Goal: Information Seeking & Learning: Learn about a topic

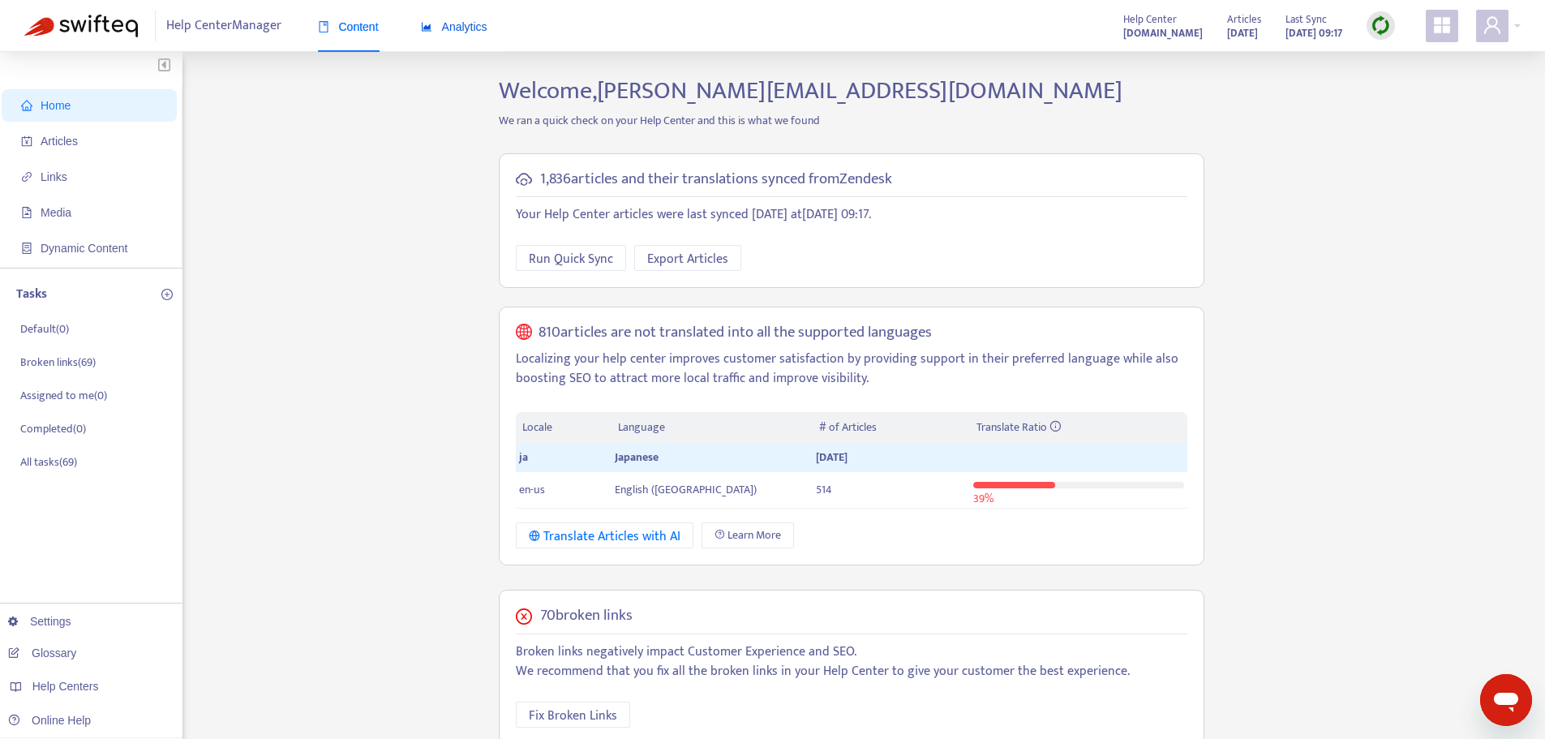
click at [449, 28] on span "Analytics" at bounding box center [454, 26] width 67 height 13
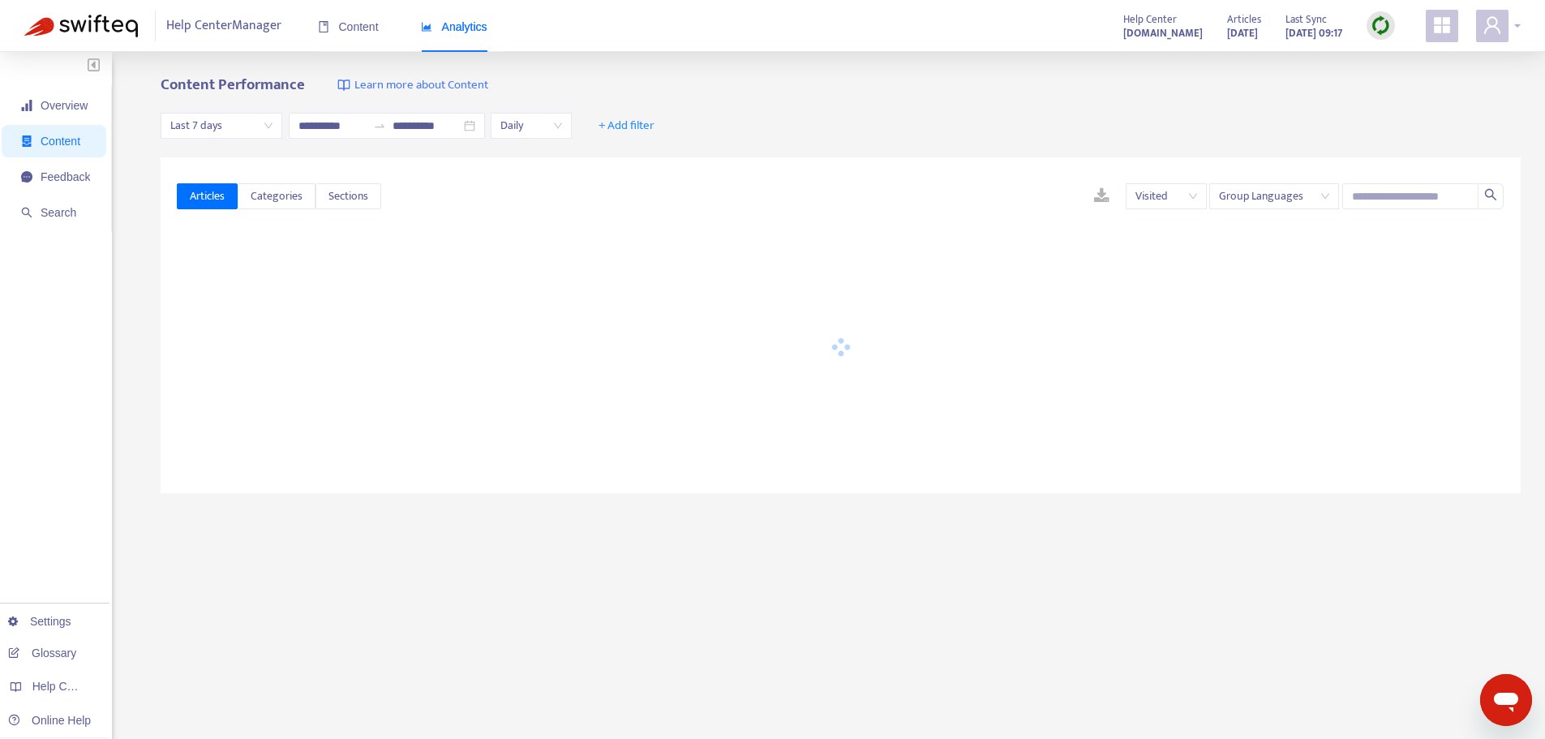
click at [1503, 23] on span at bounding box center [1492, 26] width 32 height 32
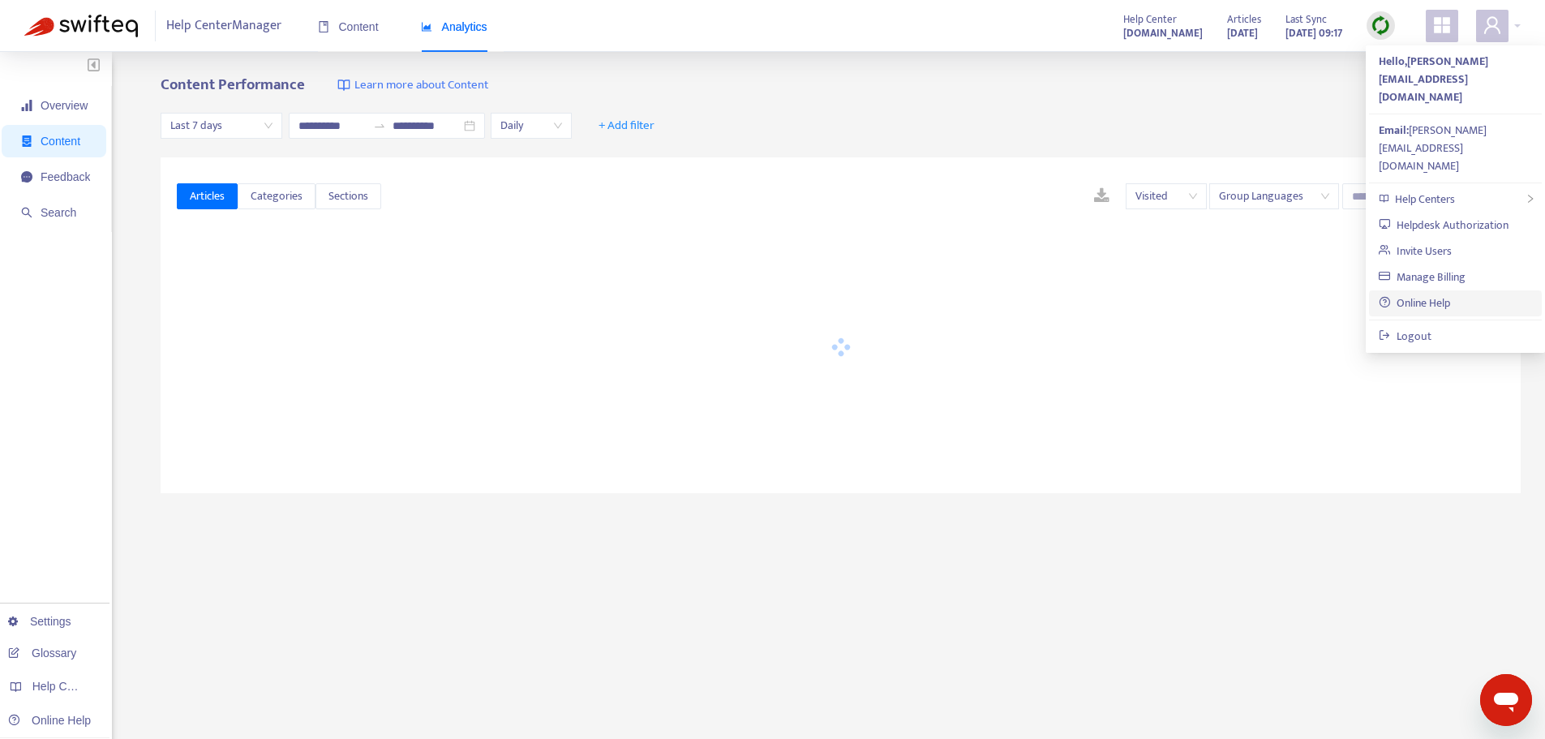
click at [1444, 294] on link "Online Help" at bounding box center [1414, 303] width 71 height 19
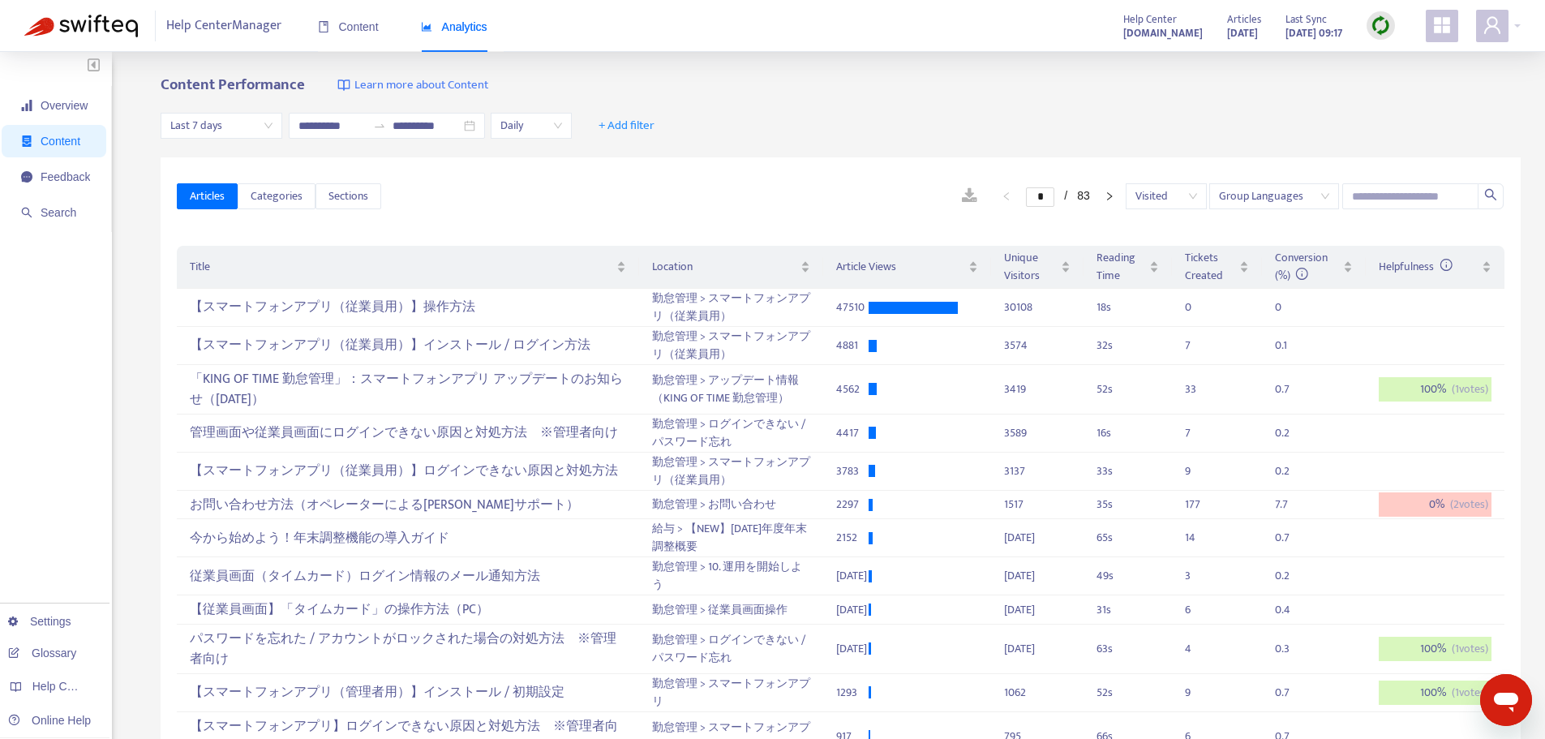
click at [403, 84] on span "Learn more about Content" at bounding box center [422, 85] width 134 height 19
click at [1111, 196] on icon "right" at bounding box center [1109, 195] width 5 height 8
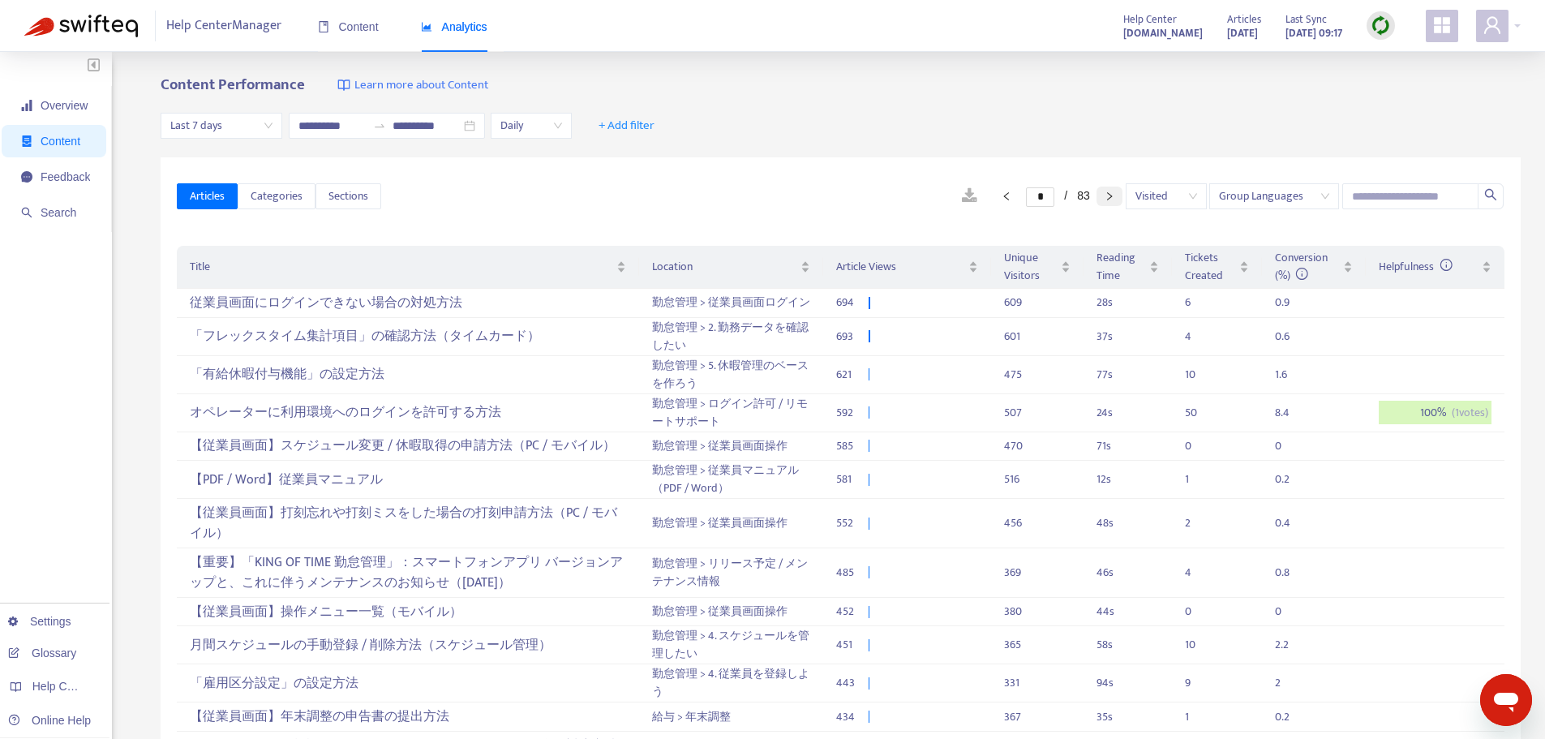
click at [1112, 197] on icon "right" at bounding box center [1110, 196] width 10 height 10
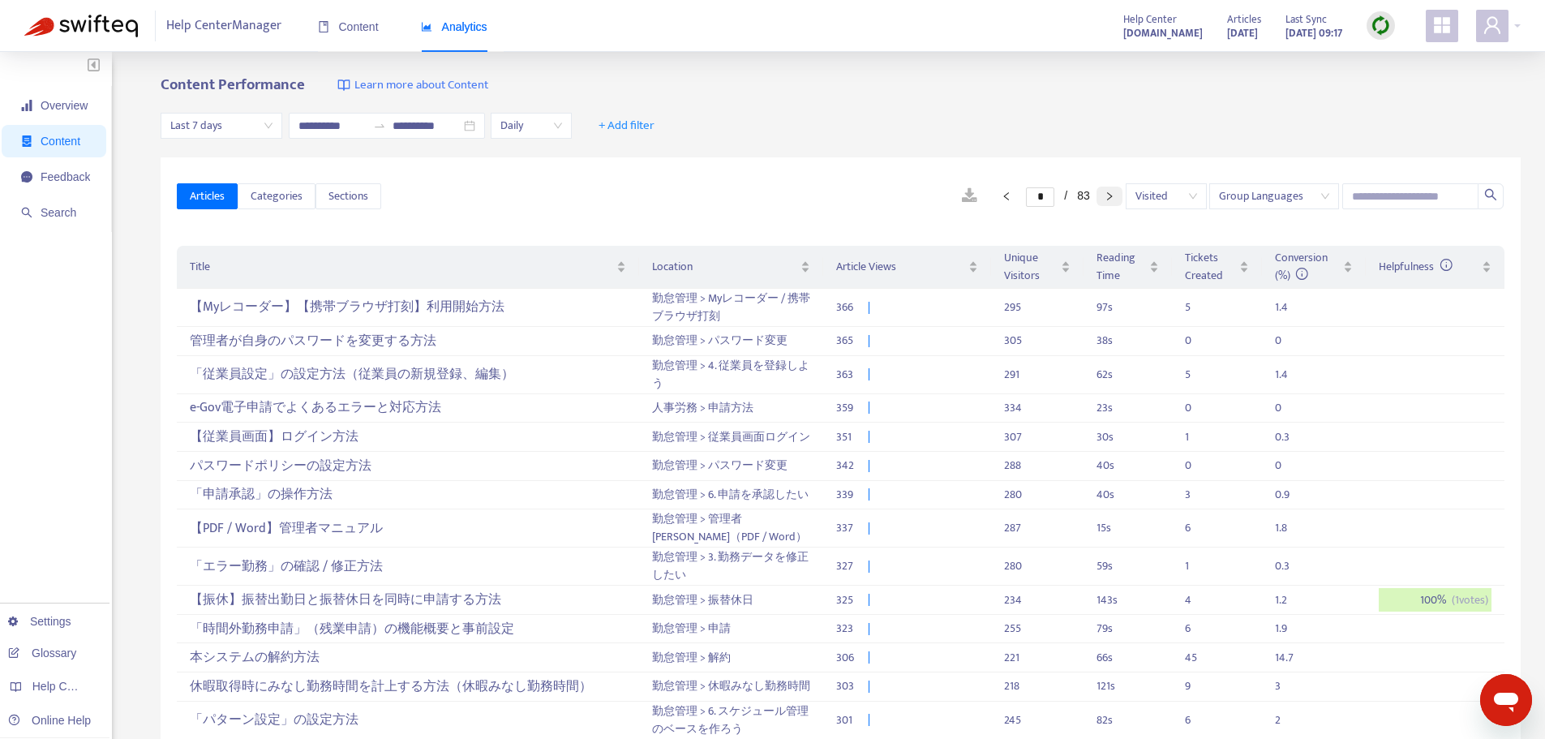
click at [1112, 197] on icon "right" at bounding box center [1110, 196] width 10 height 10
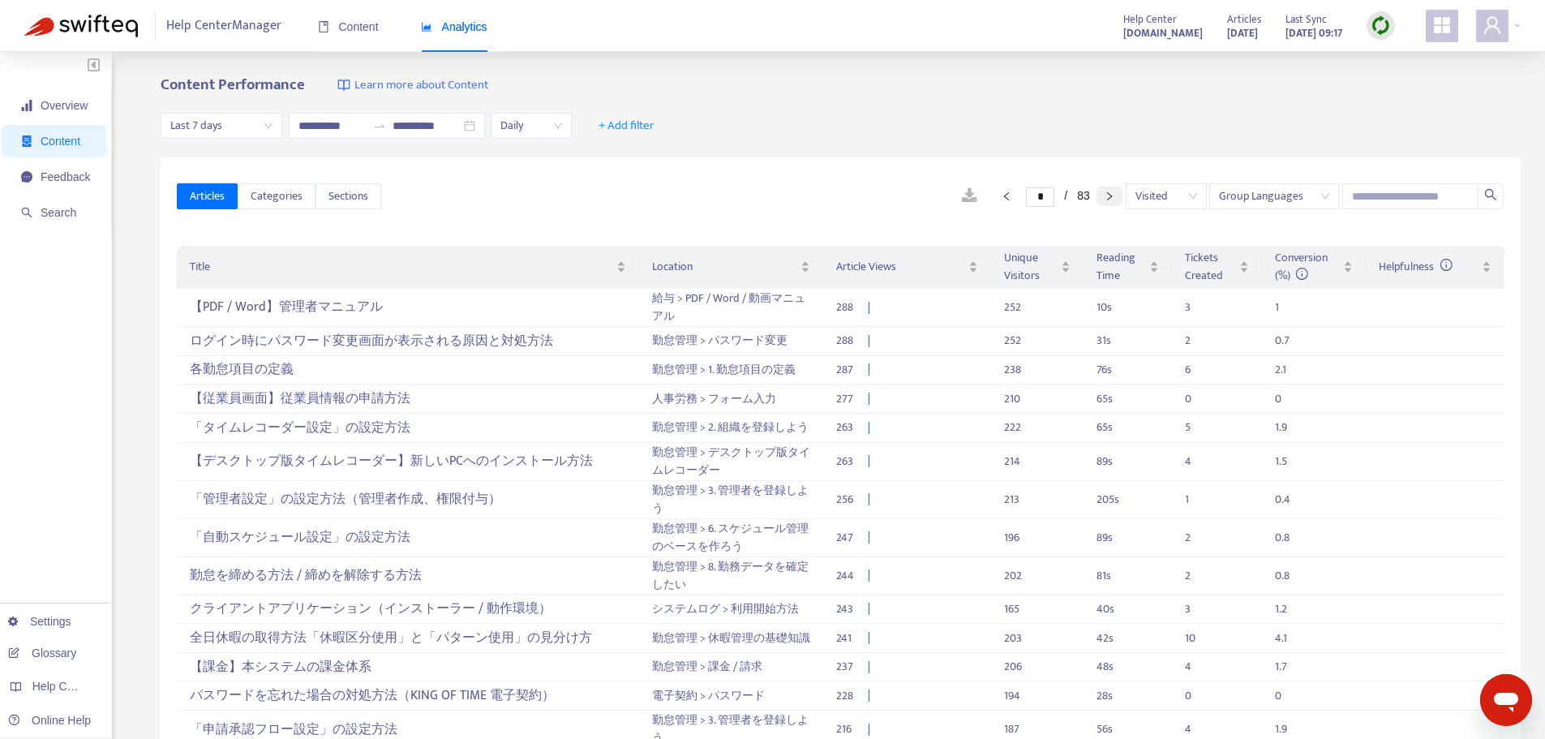
click at [1112, 197] on icon "right" at bounding box center [1110, 196] width 10 height 10
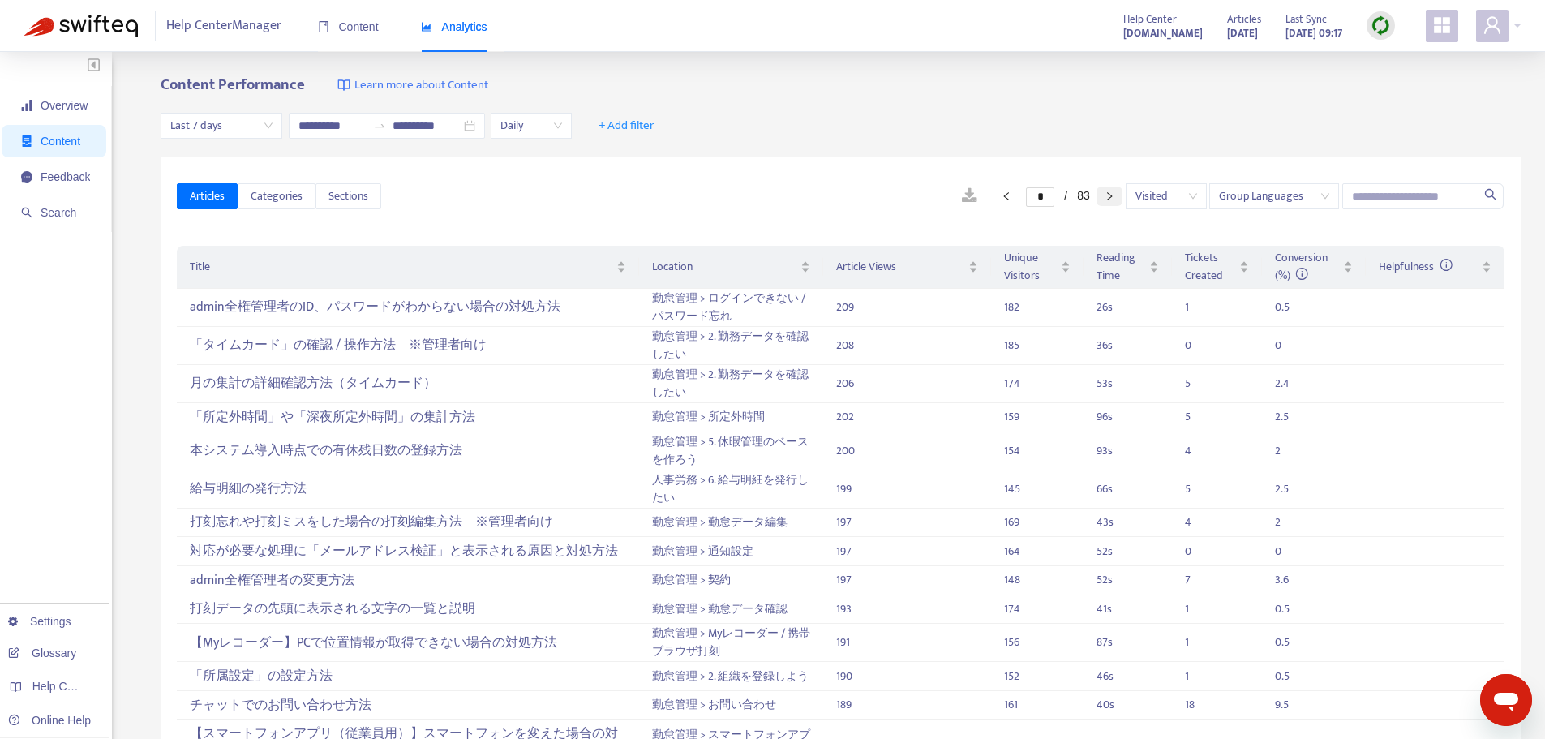
click at [1112, 197] on icon "right" at bounding box center [1110, 196] width 10 height 10
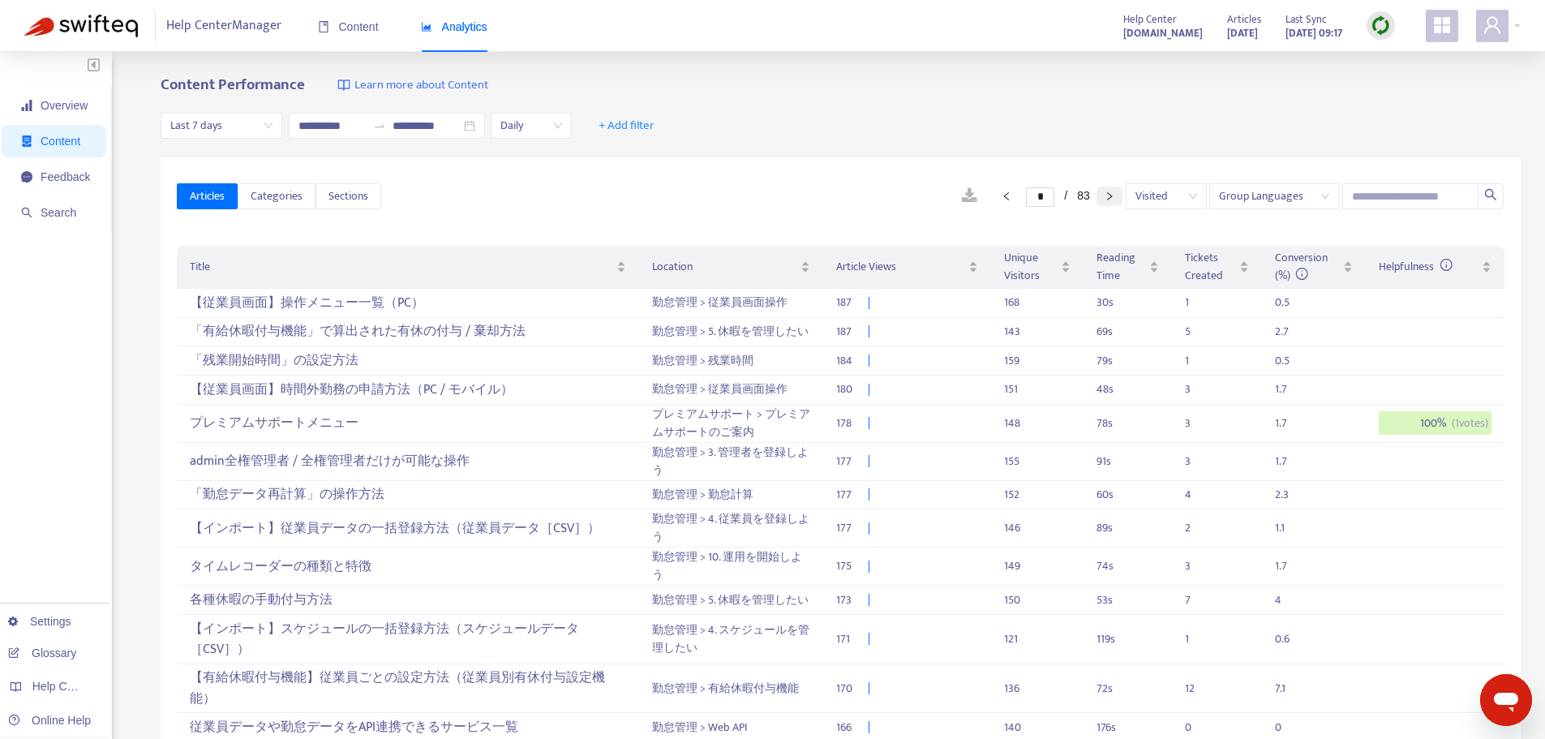
click at [1103, 201] on button "button" at bounding box center [1110, 196] width 26 height 19
type input "*"
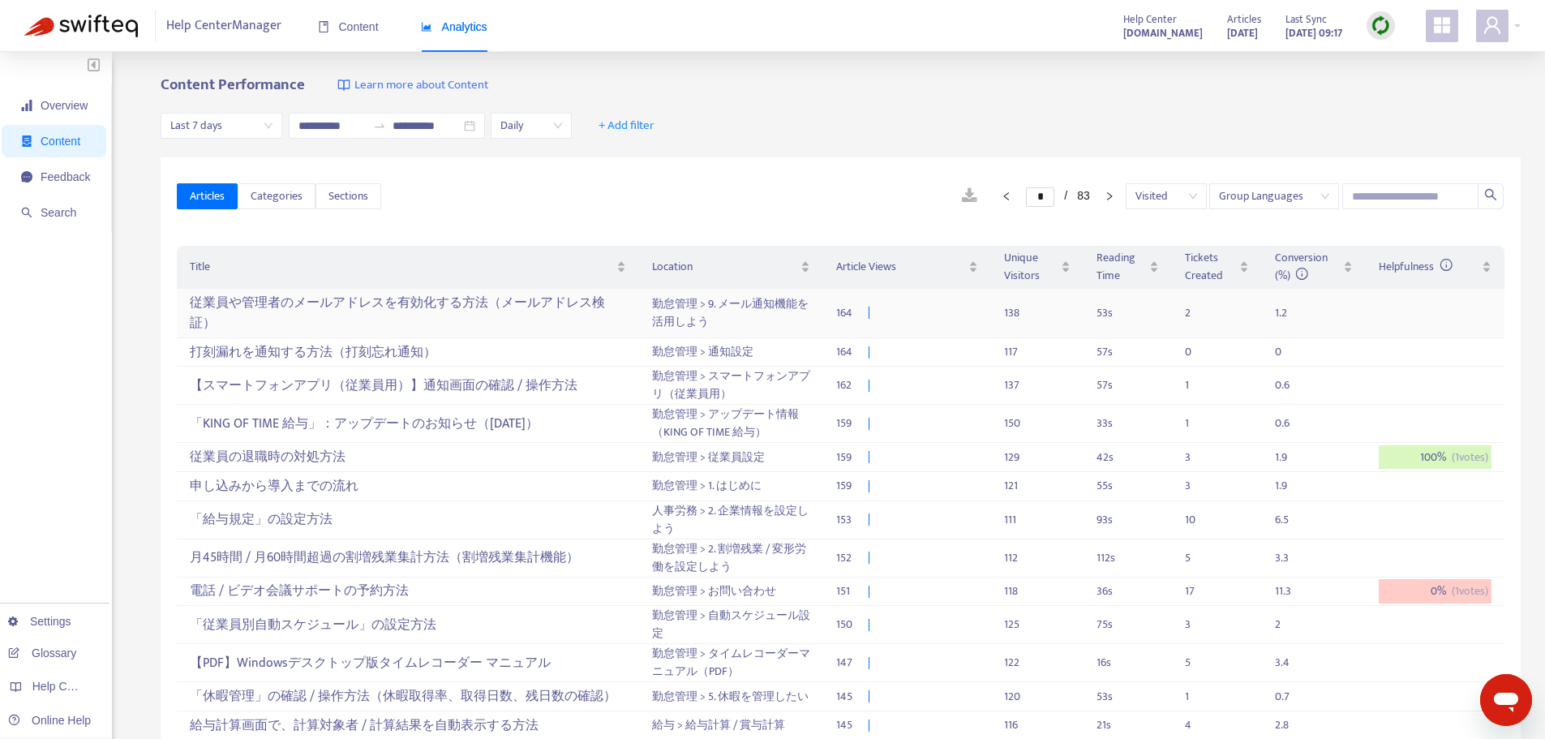
click at [428, 300] on div "従業員や管理者のメールアドレスを有効化する方法（メールアドレス検証）" at bounding box center [408, 313] width 436 height 47
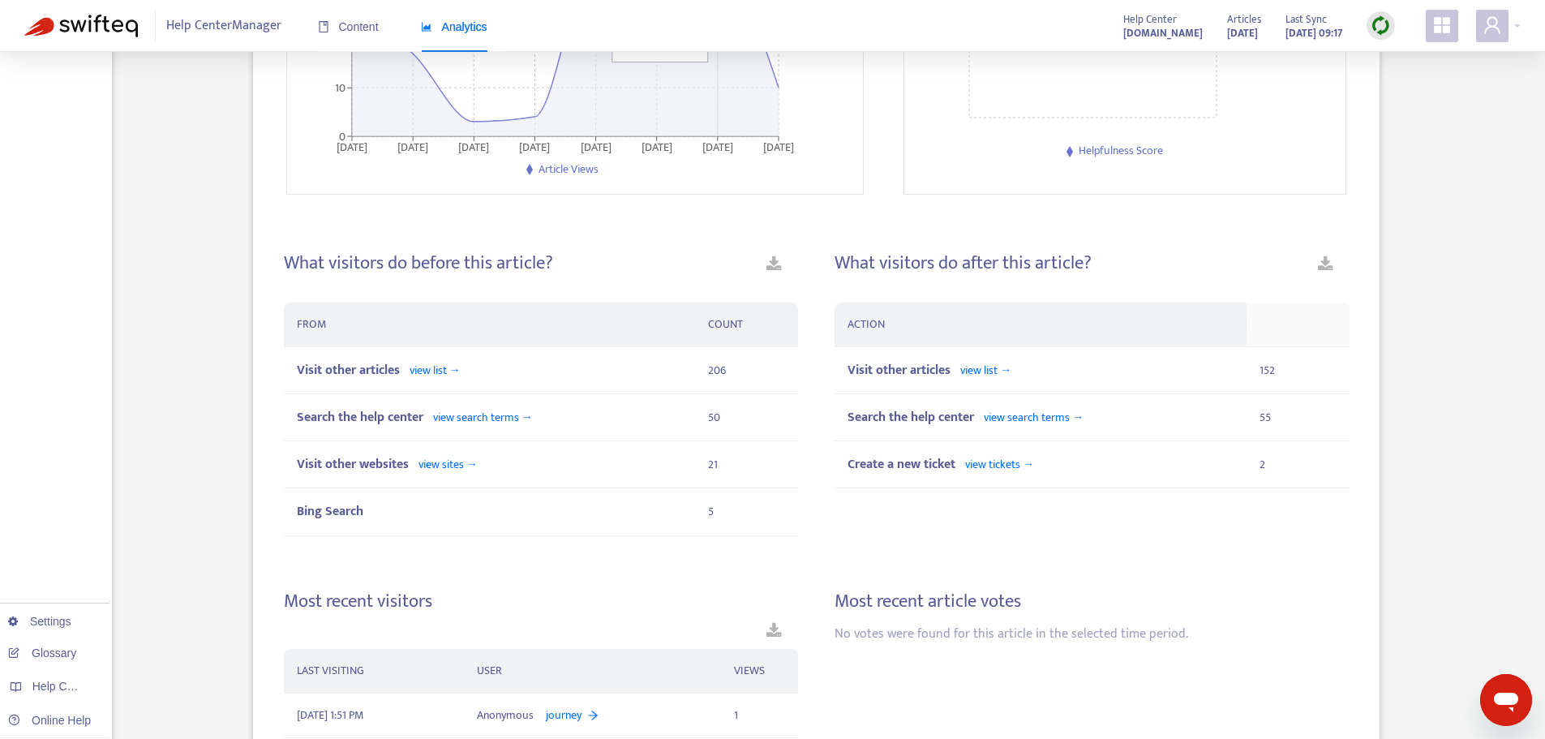
scroll to position [795, 0]
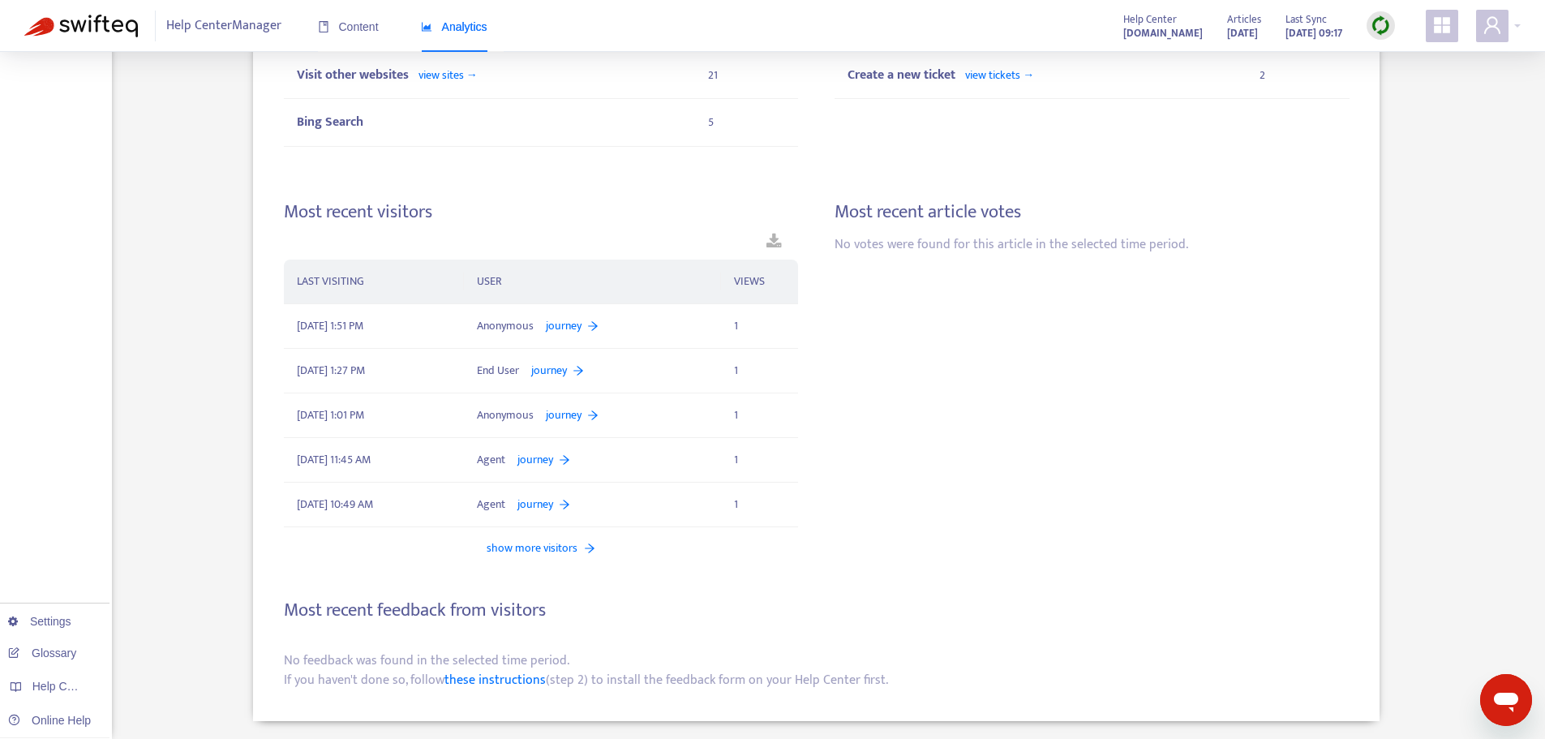
click at [961, 388] on div "Most recent article votes No votes were found for this article in the selected …" at bounding box center [1092, 378] width 515 height 355
drag, startPoint x: 473, startPoint y: 328, endPoint x: 542, endPoint y: 328, distance: 69.0
click at [542, 328] on td "Anonymous journey" at bounding box center [592, 326] width 257 height 45
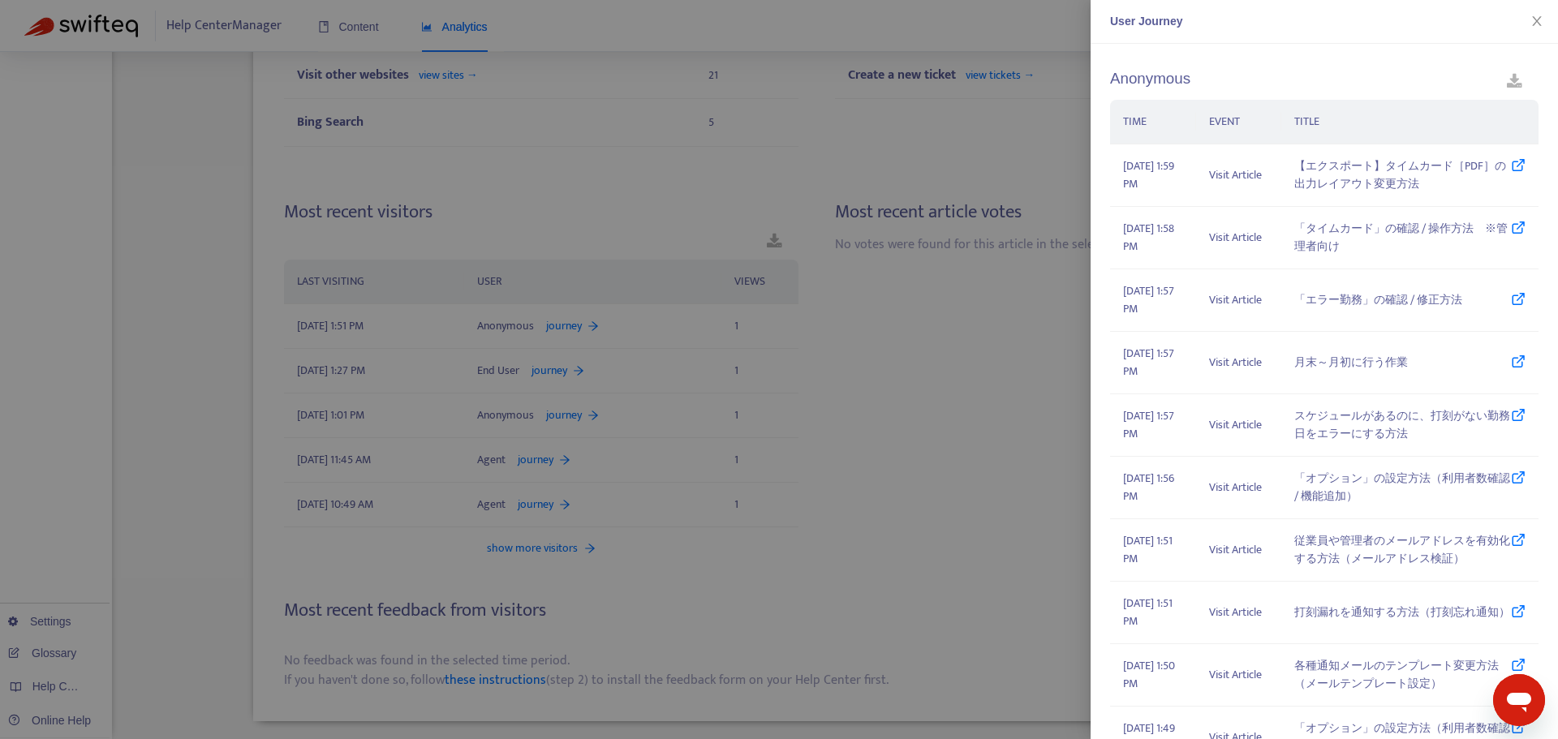
click at [915, 375] on div at bounding box center [779, 369] width 1558 height 739
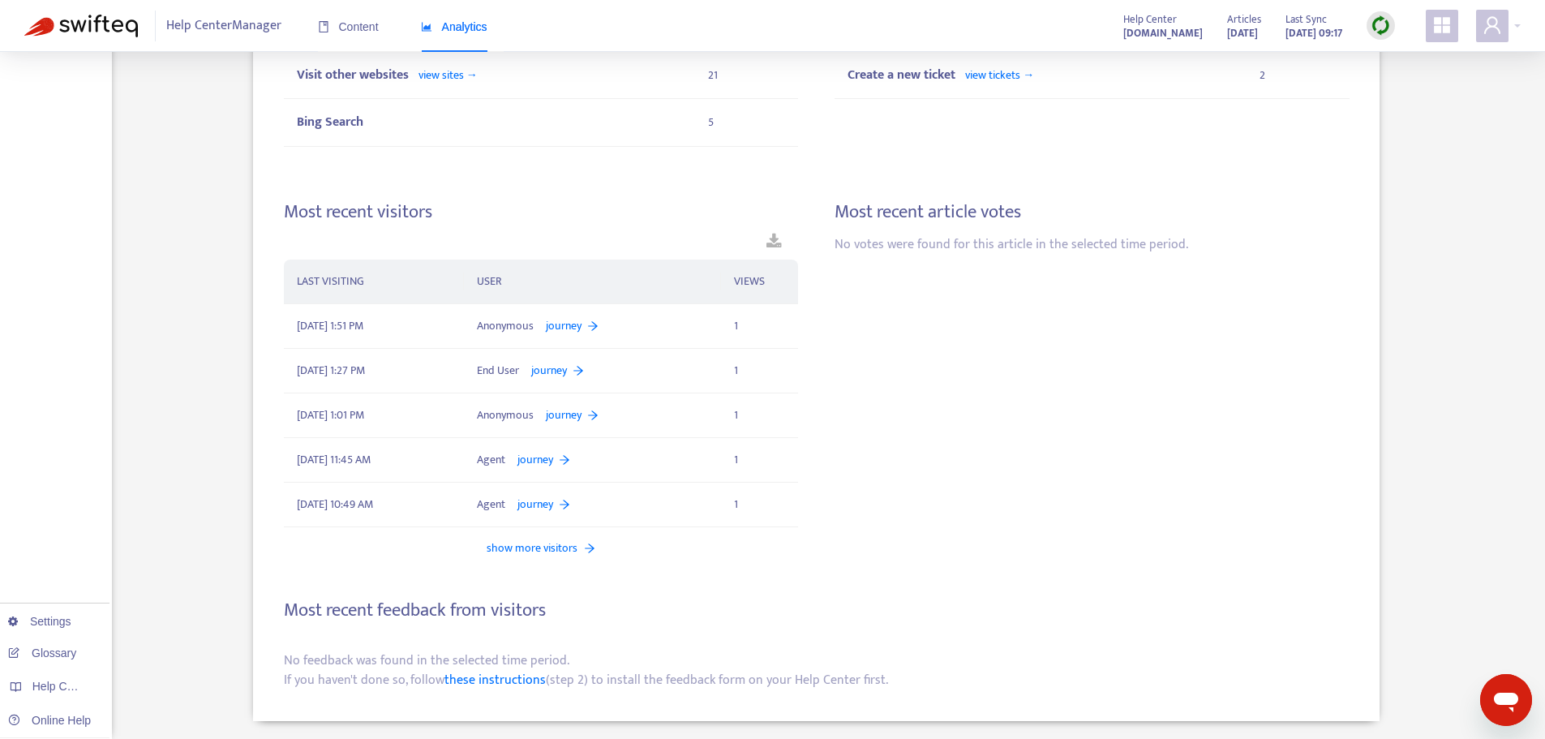
click at [543, 546] on span "show more visitors" at bounding box center [532, 547] width 91 height 17
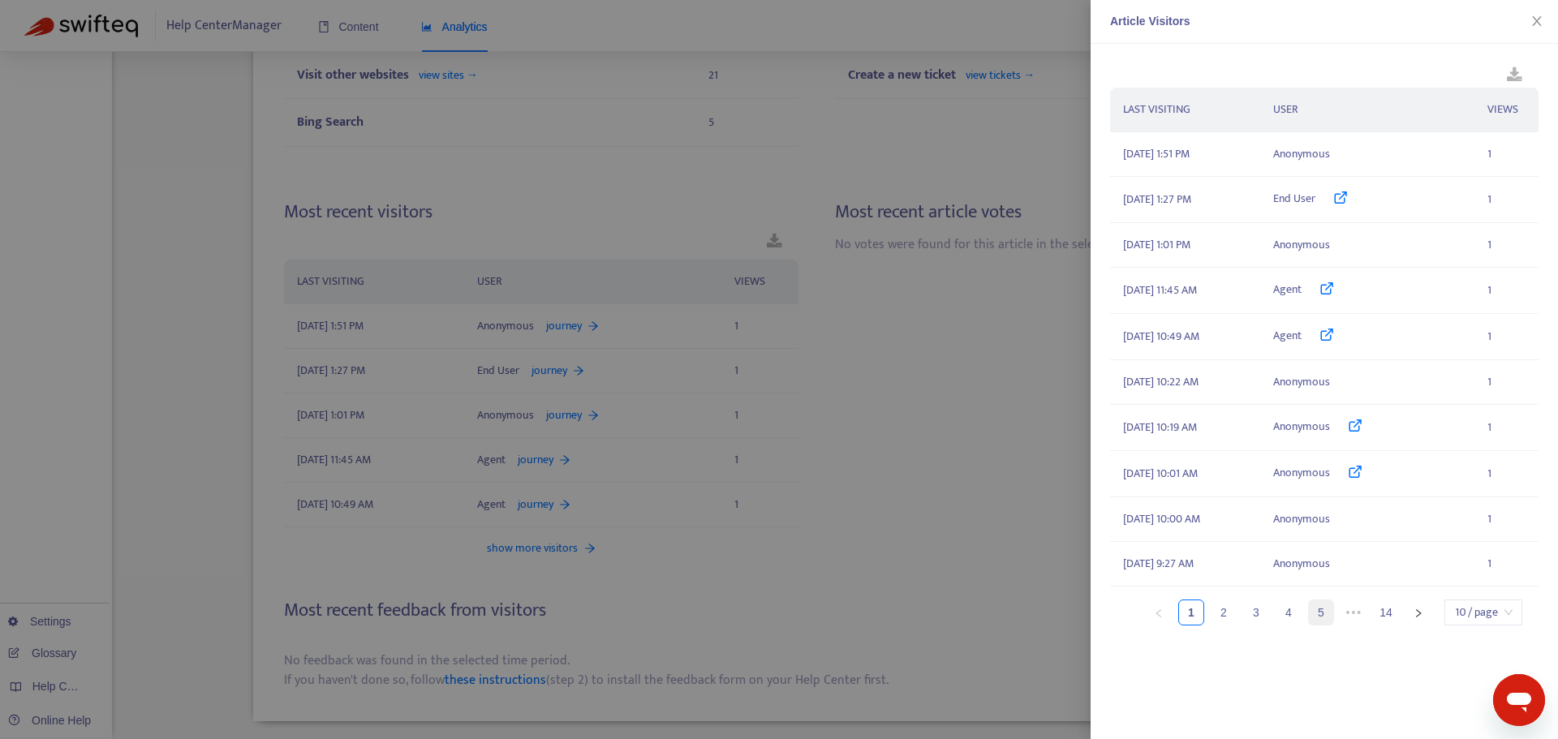
click at [1321, 615] on link "5" at bounding box center [1320, 612] width 24 height 24
click at [1334, 555] on icon at bounding box center [1340, 557] width 15 height 15
click at [763, 281] on div at bounding box center [779, 369] width 1558 height 739
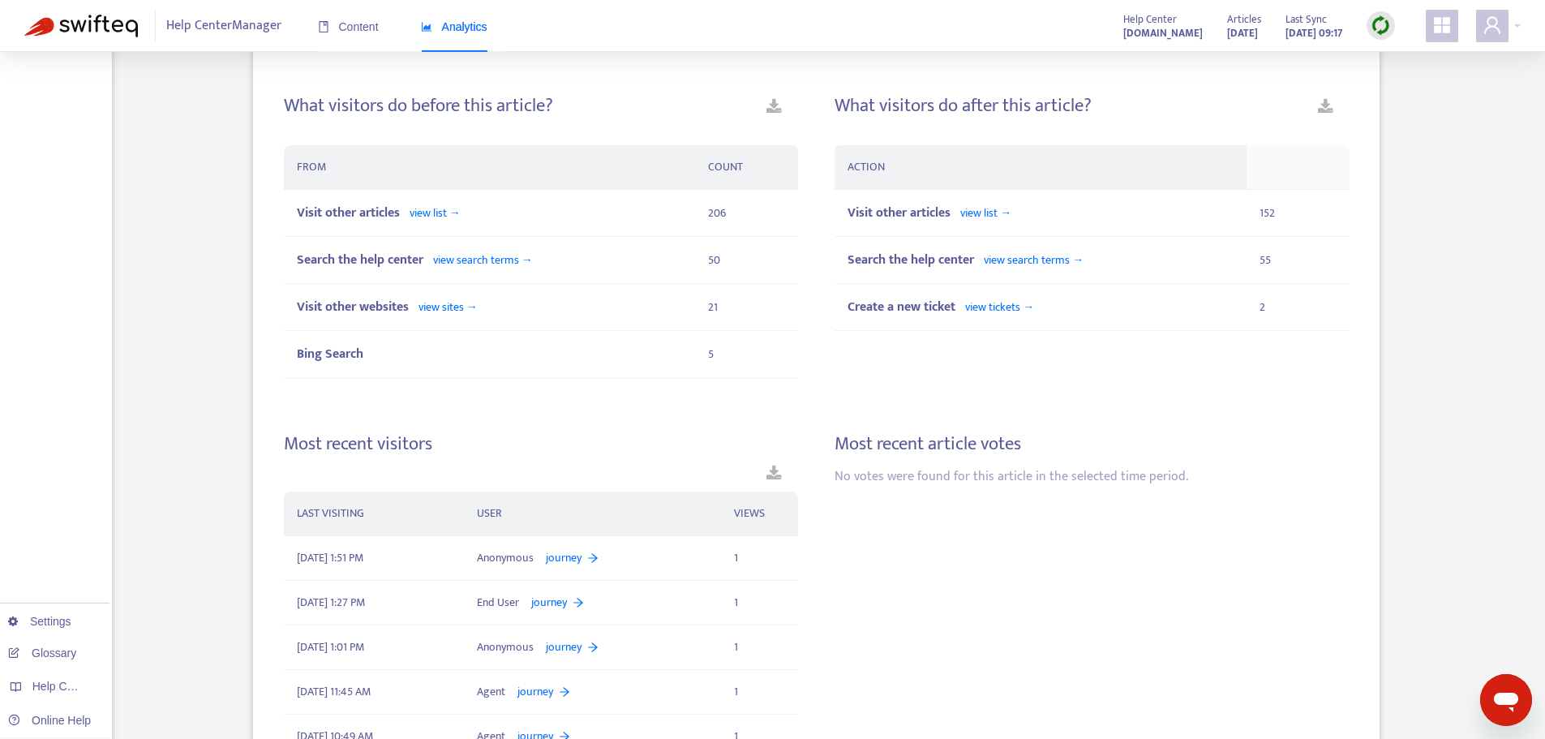
scroll to position [730, 0]
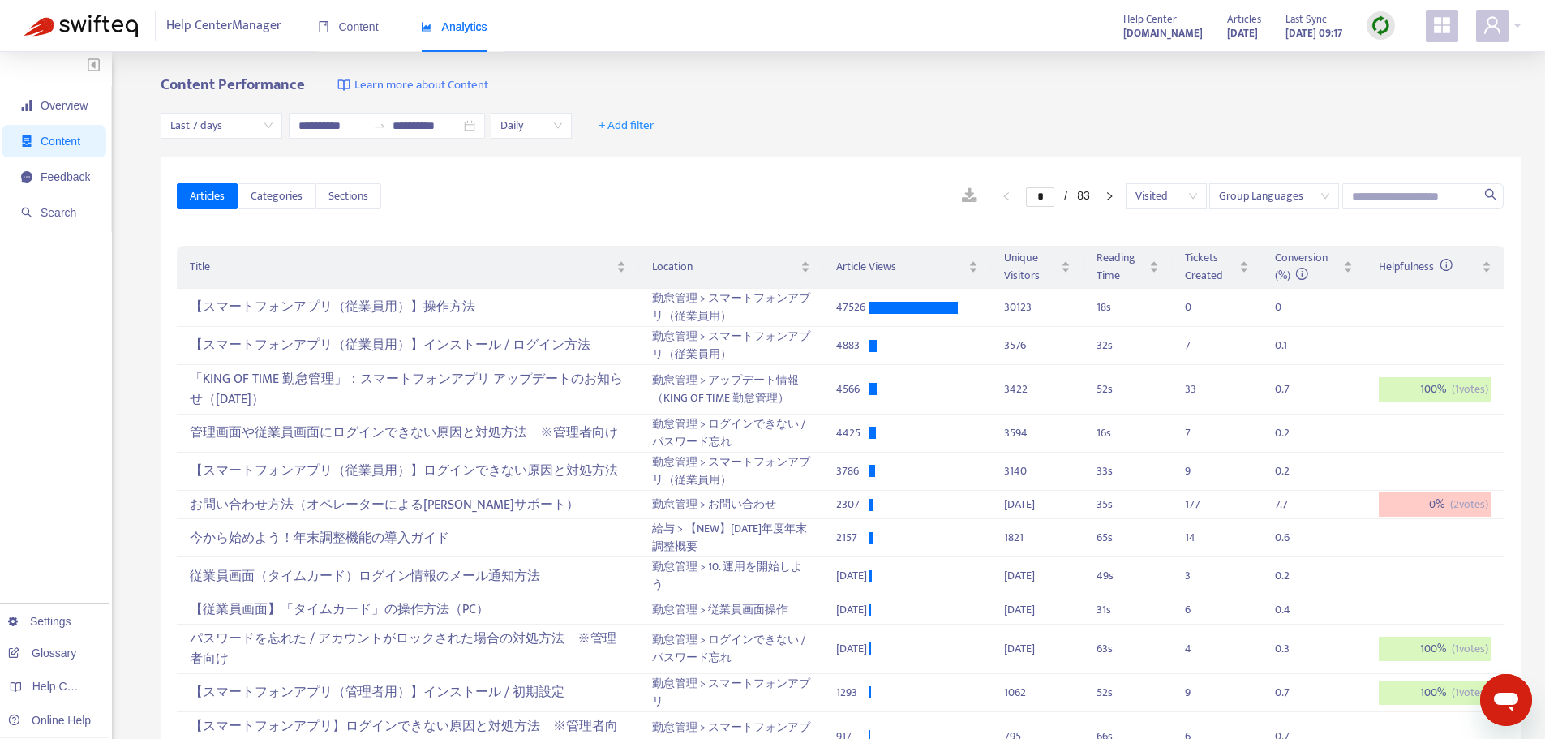
click at [1292, 130] on div "**********" at bounding box center [841, 126] width 1360 height 62
click at [1480, 23] on span at bounding box center [1492, 26] width 32 height 32
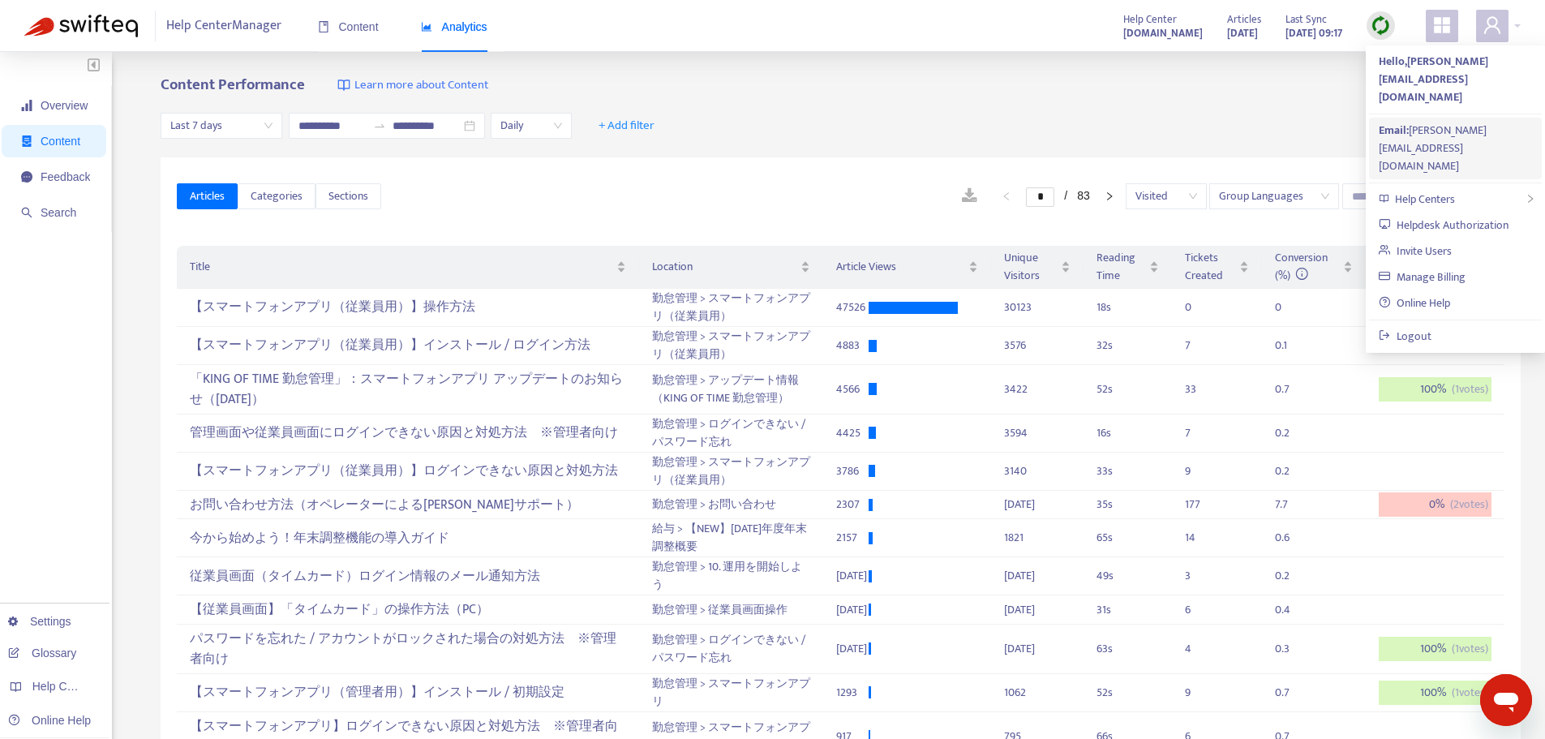
click at [1446, 122] on div "Email: mikao@h-t.co.jp" at bounding box center [1455, 149] width 153 height 54
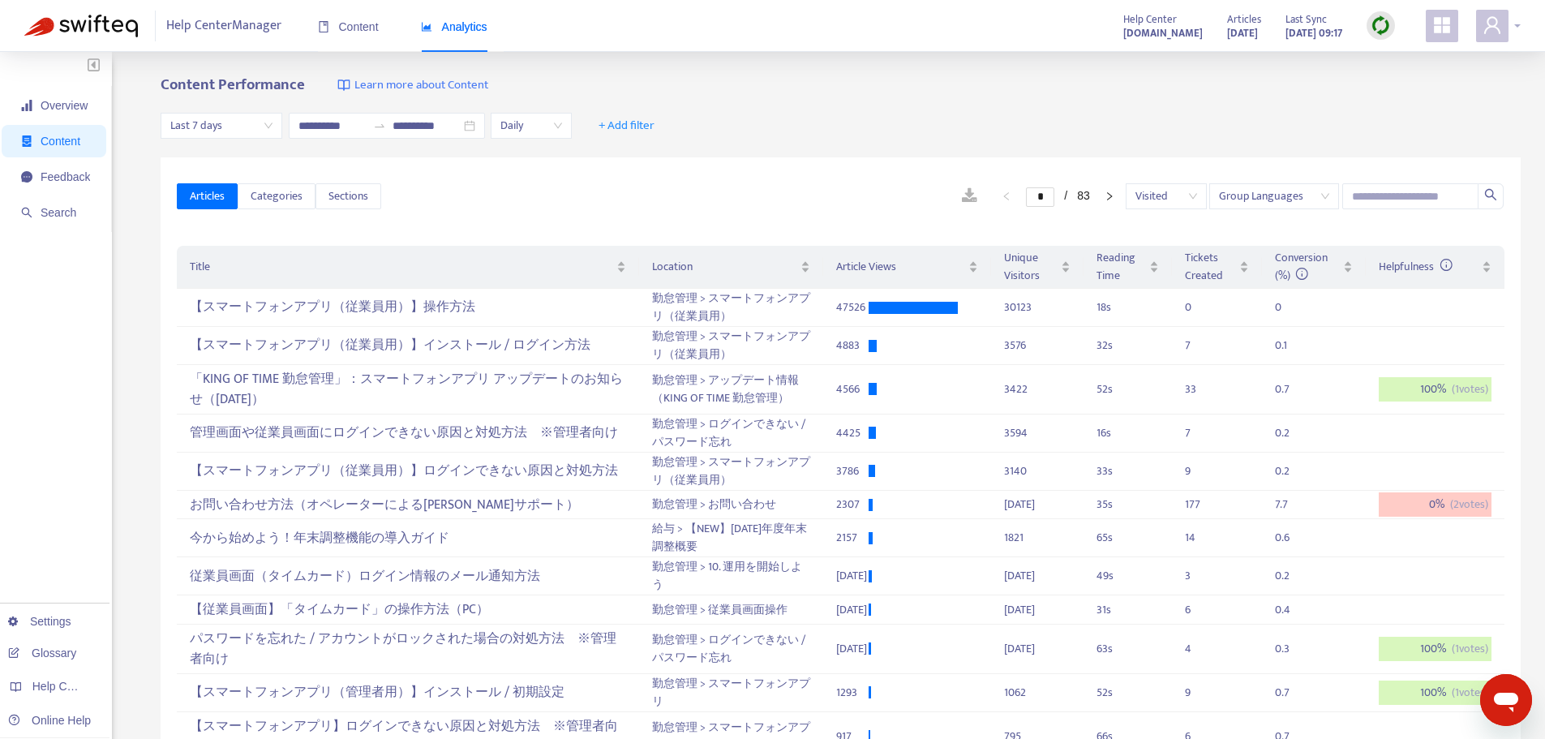
click at [1492, 32] on icon "user" at bounding box center [1492, 24] width 19 height 19
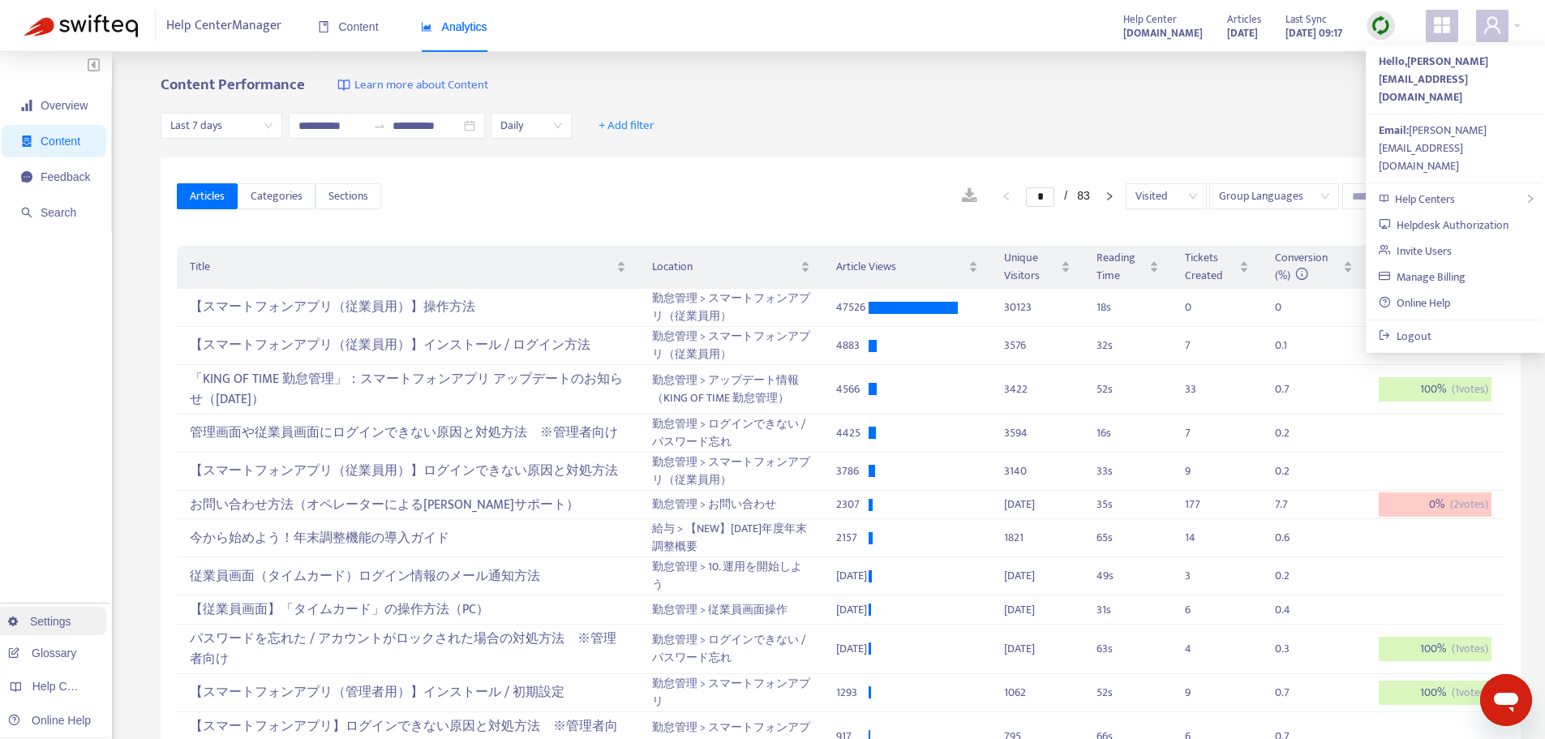
click at [58, 623] on link "Settings" at bounding box center [39, 621] width 63 height 13
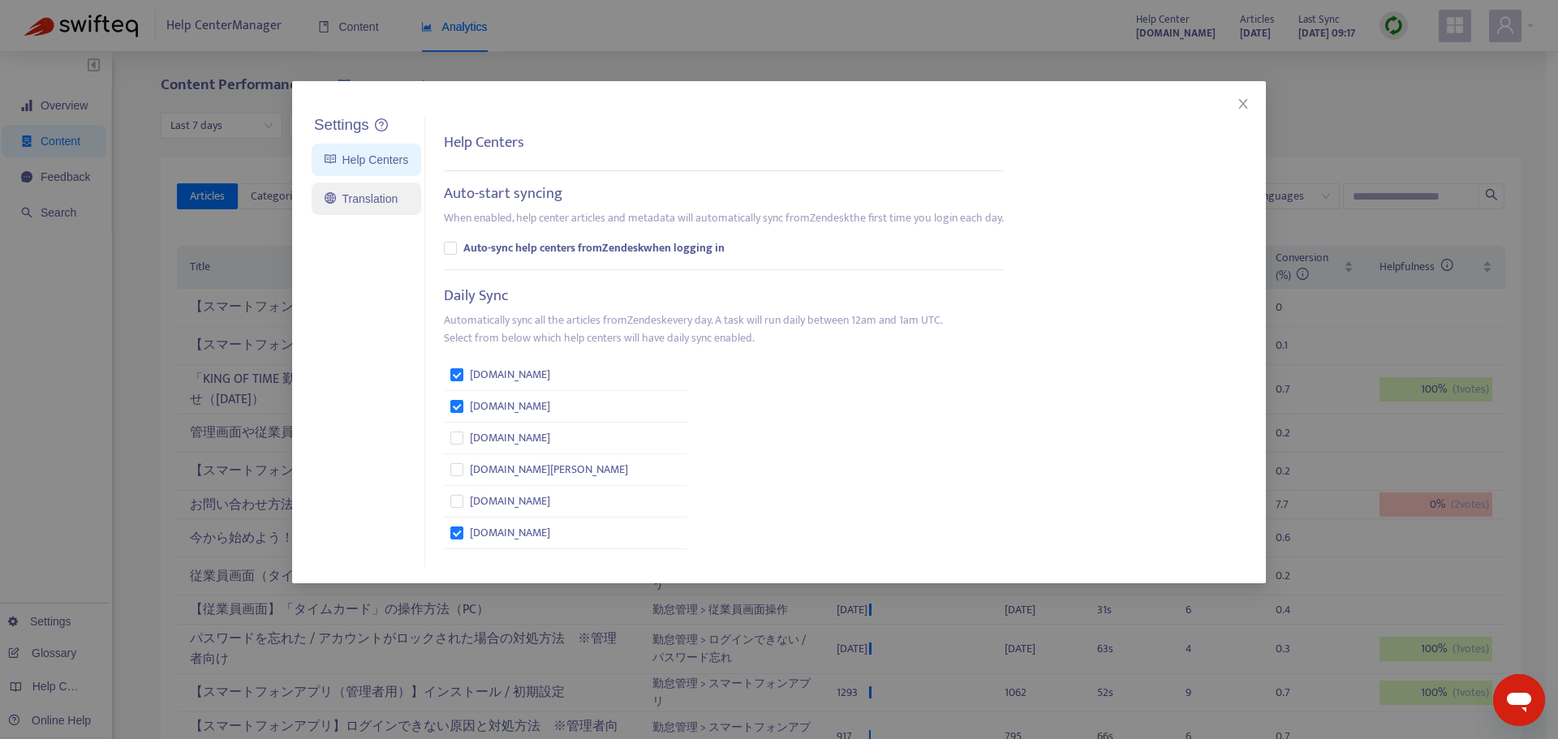
click at [392, 199] on link "Translation" at bounding box center [360, 198] width 73 height 13
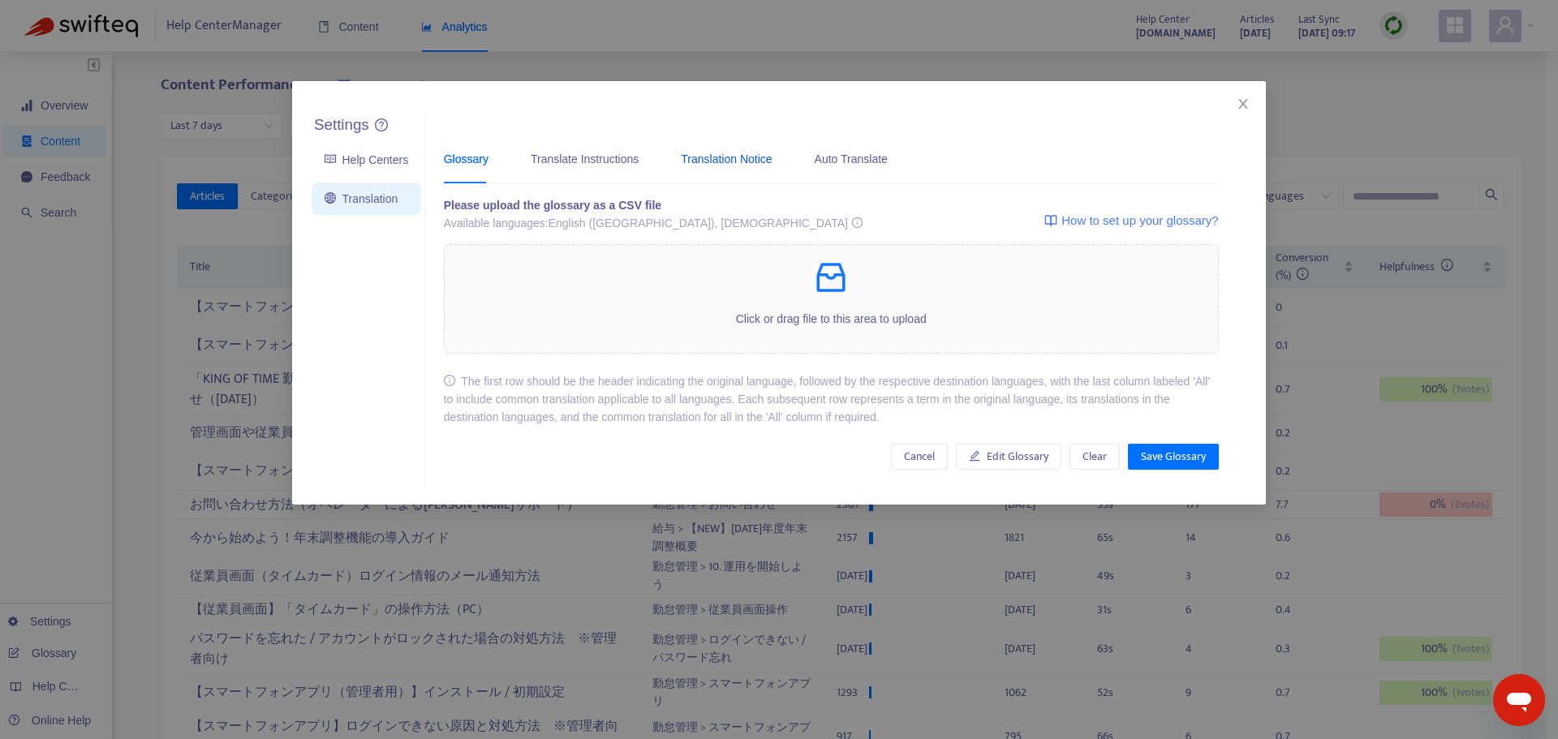
click at [735, 158] on div "Translation Notice" at bounding box center [726, 159] width 91 height 18
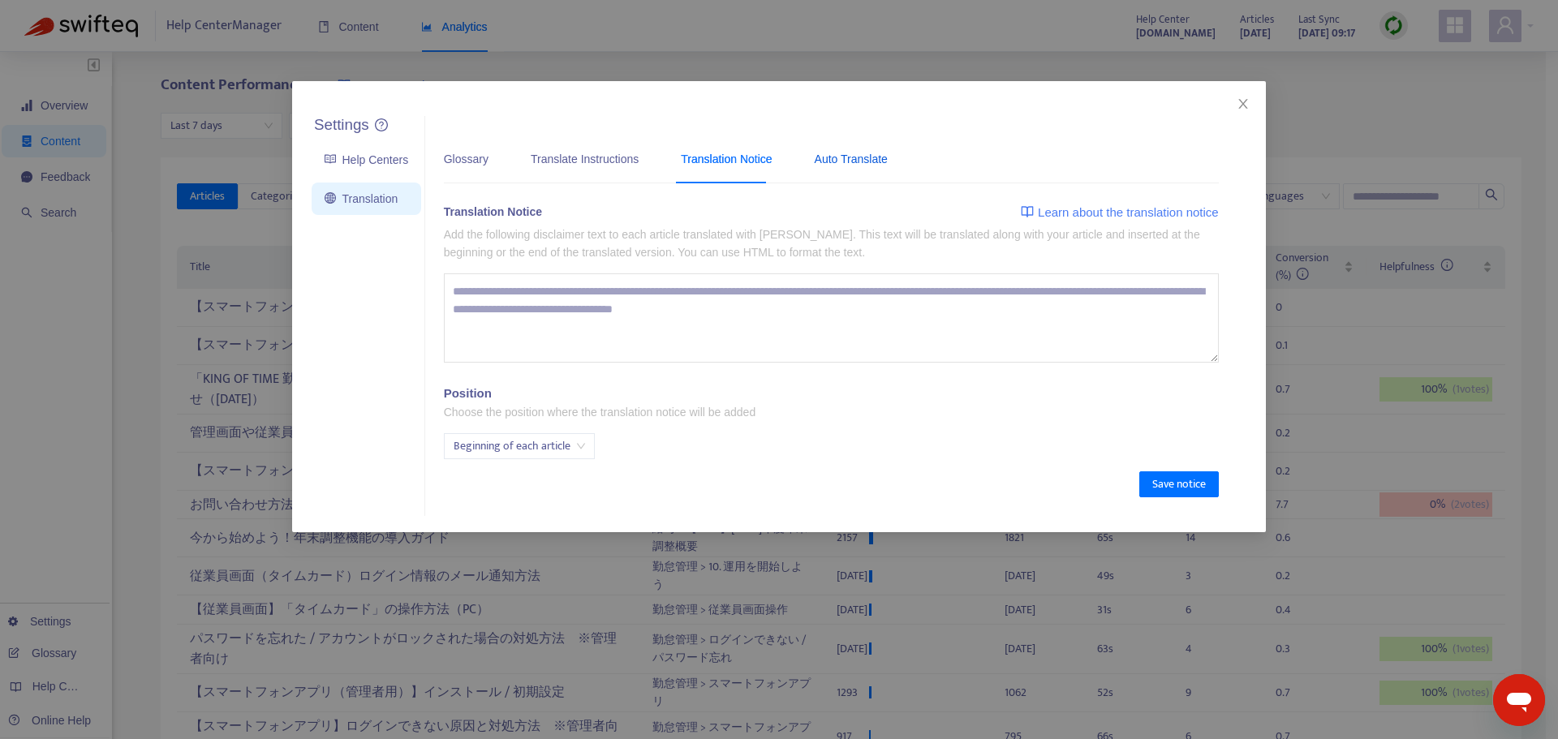
click at [857, 156] on div "Auto Translate" at bounding box center [850, 159] width 73 height 18
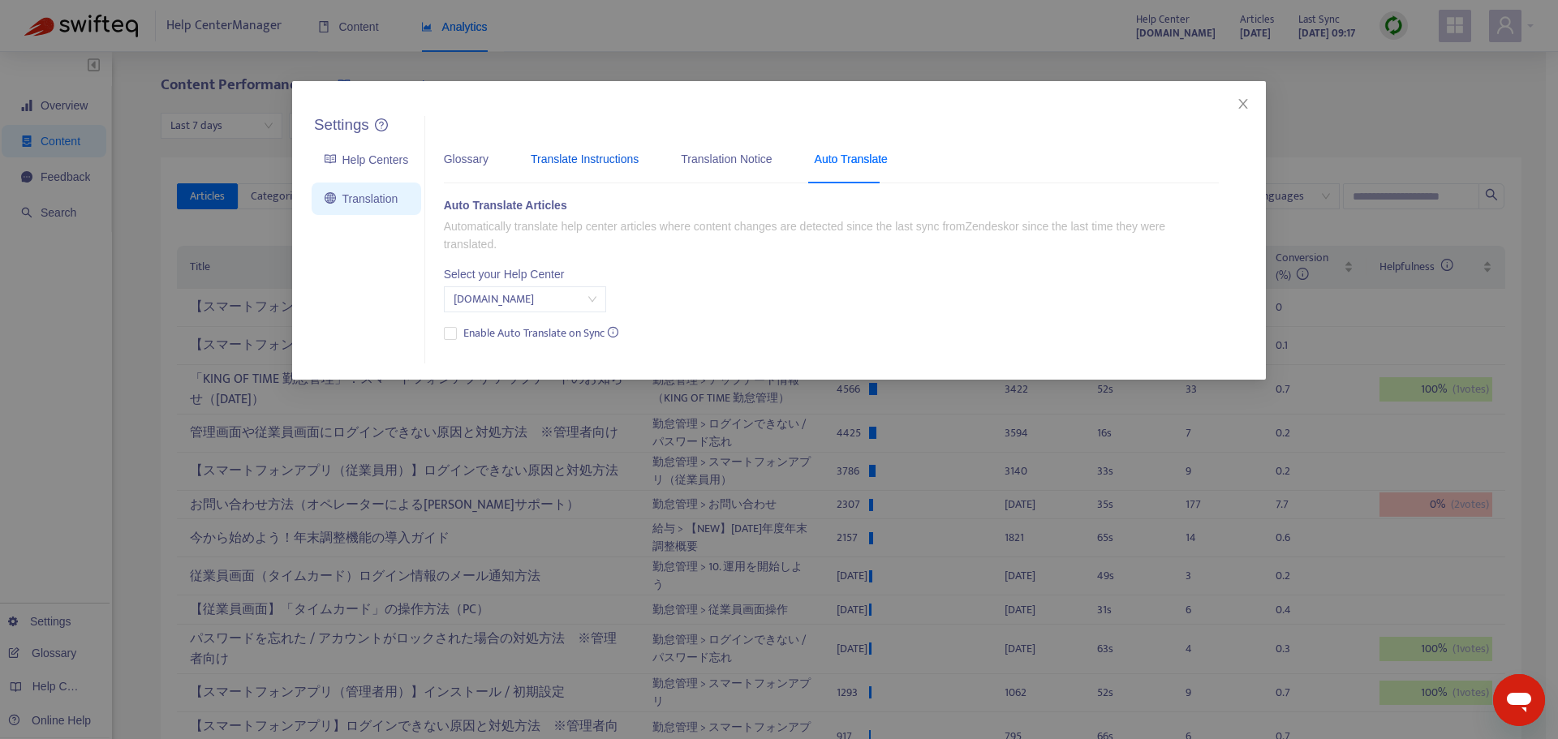
click at [609, 158] on div "Translate Instructions" at bounding box center [585, 159] width 108 height 18
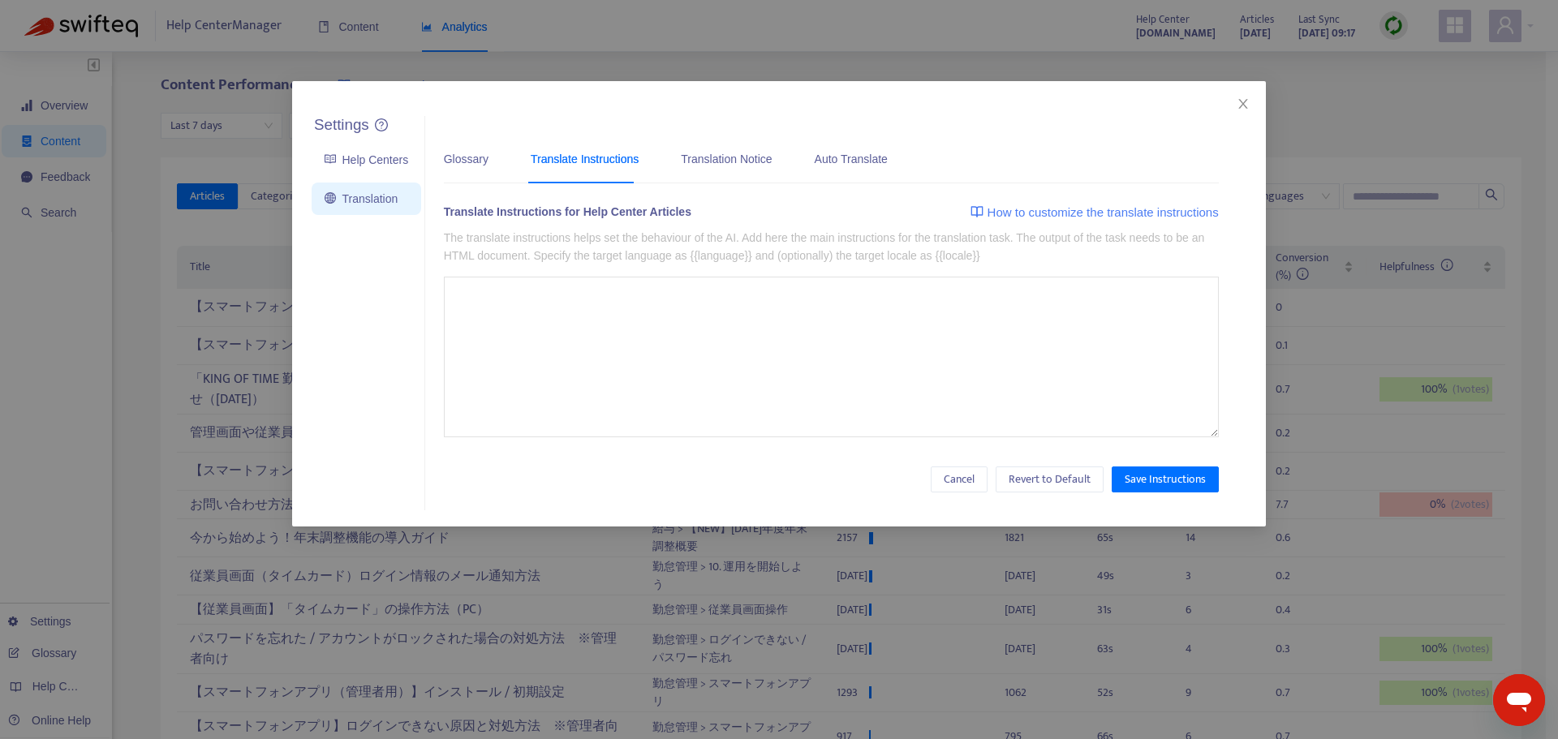
type textarea "**********"
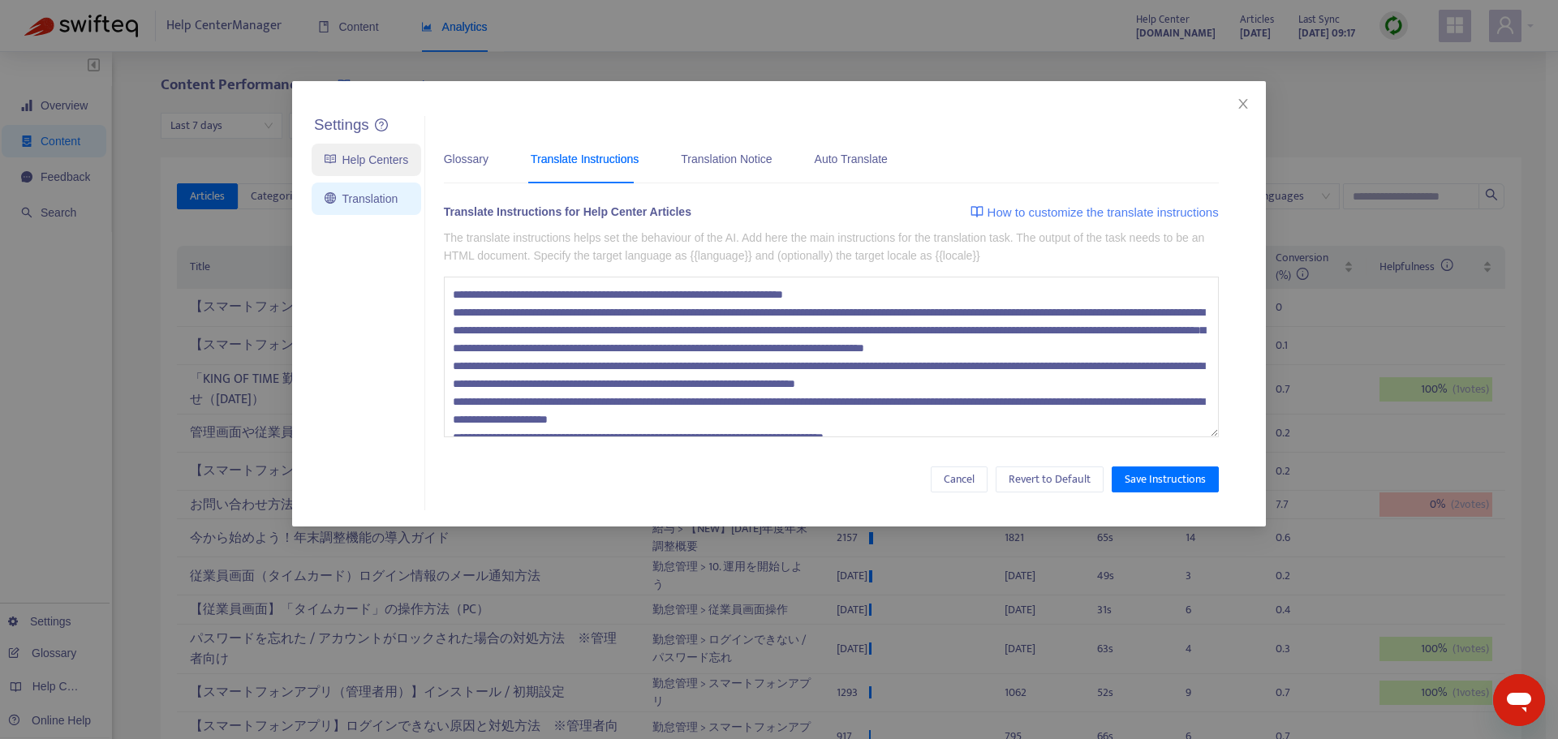
click at [385, 159] on link "Help Centers" at bounding box center [366, 159] width 84 height 13
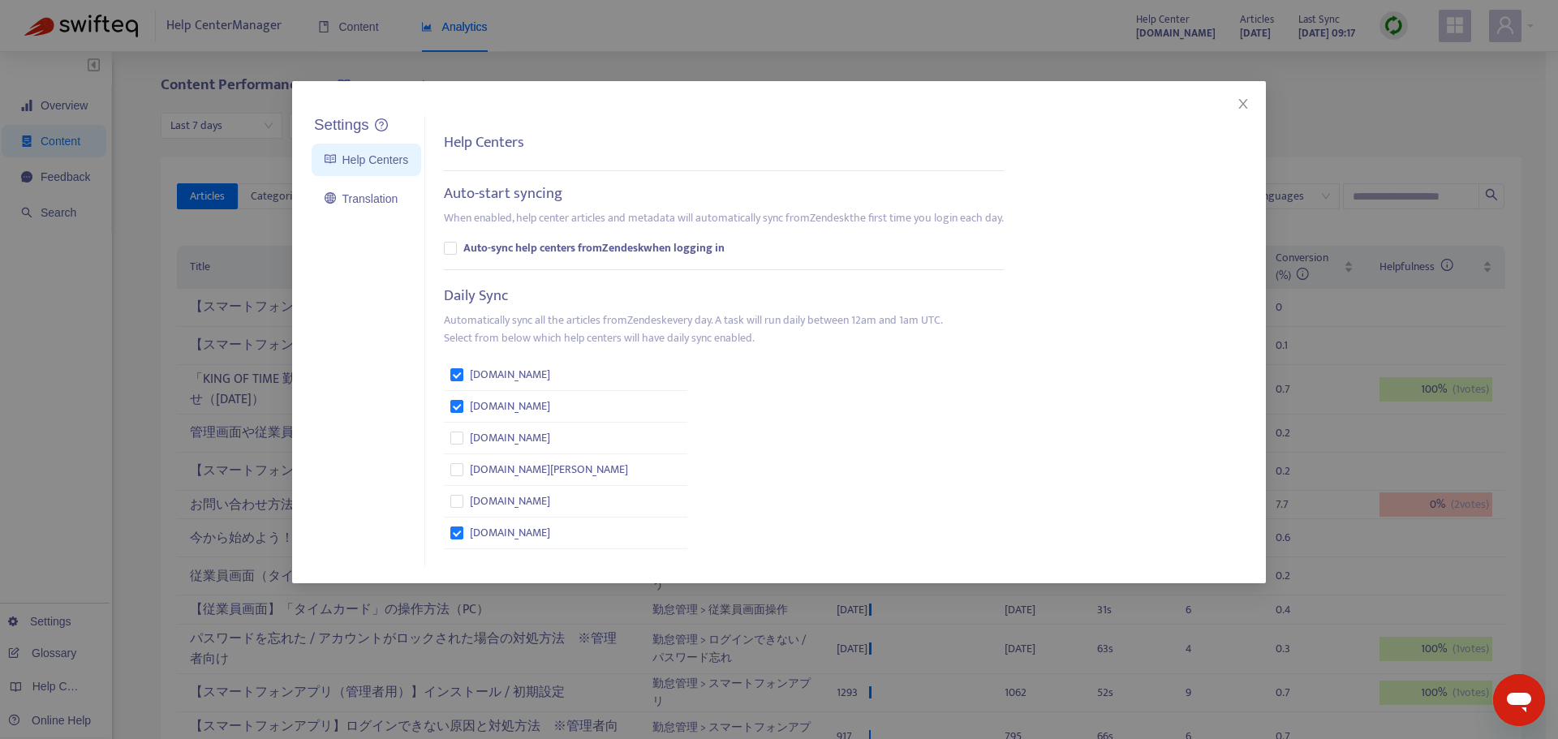
click at [140, 427] on div "Settings Help Centers Translation Settings Help Centers Auto-start syncing When…" at bounding box center [779, 369] width 1558 height 739
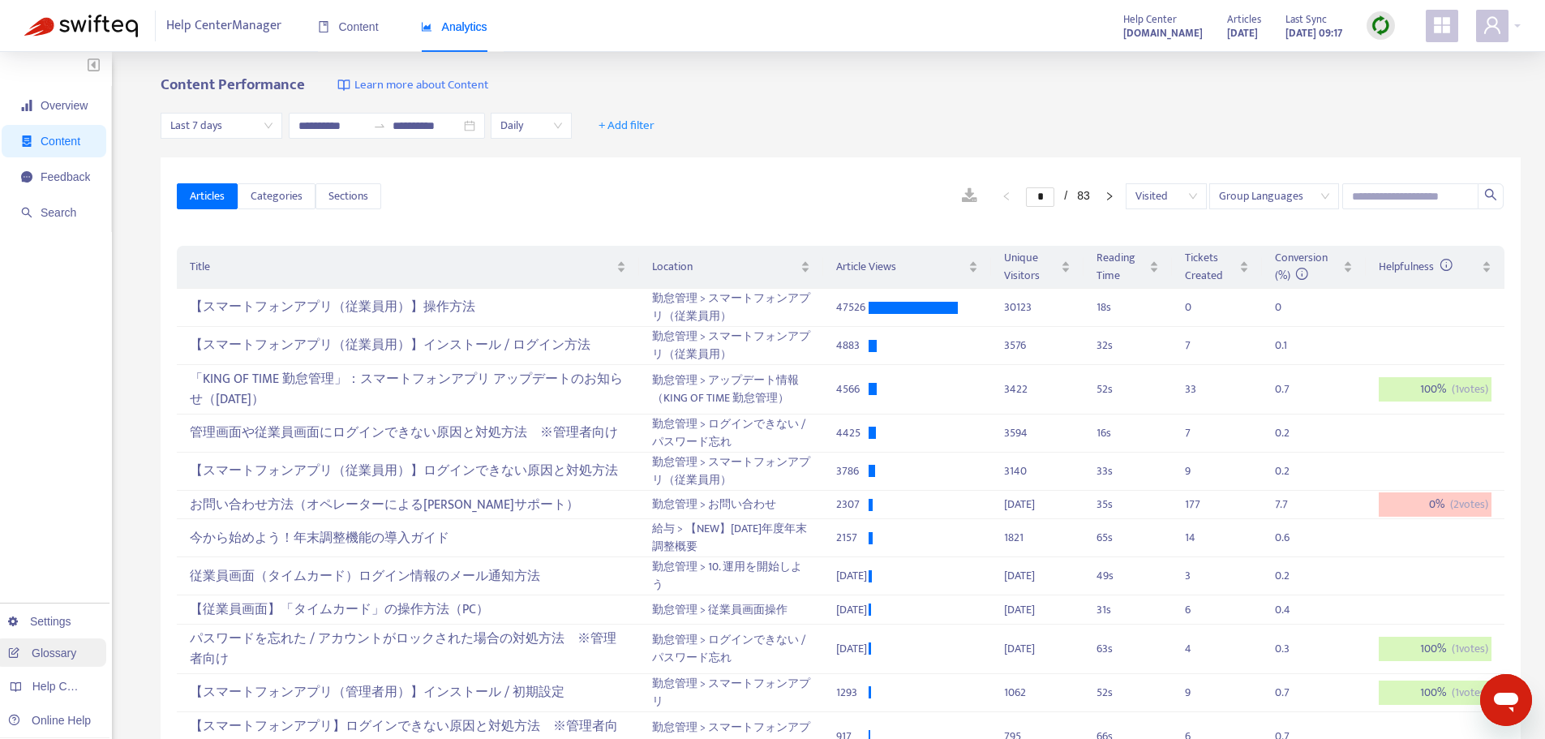
click at [55, 651] on link "Glossary" at bounding box center [42, 653] width 68 height 13
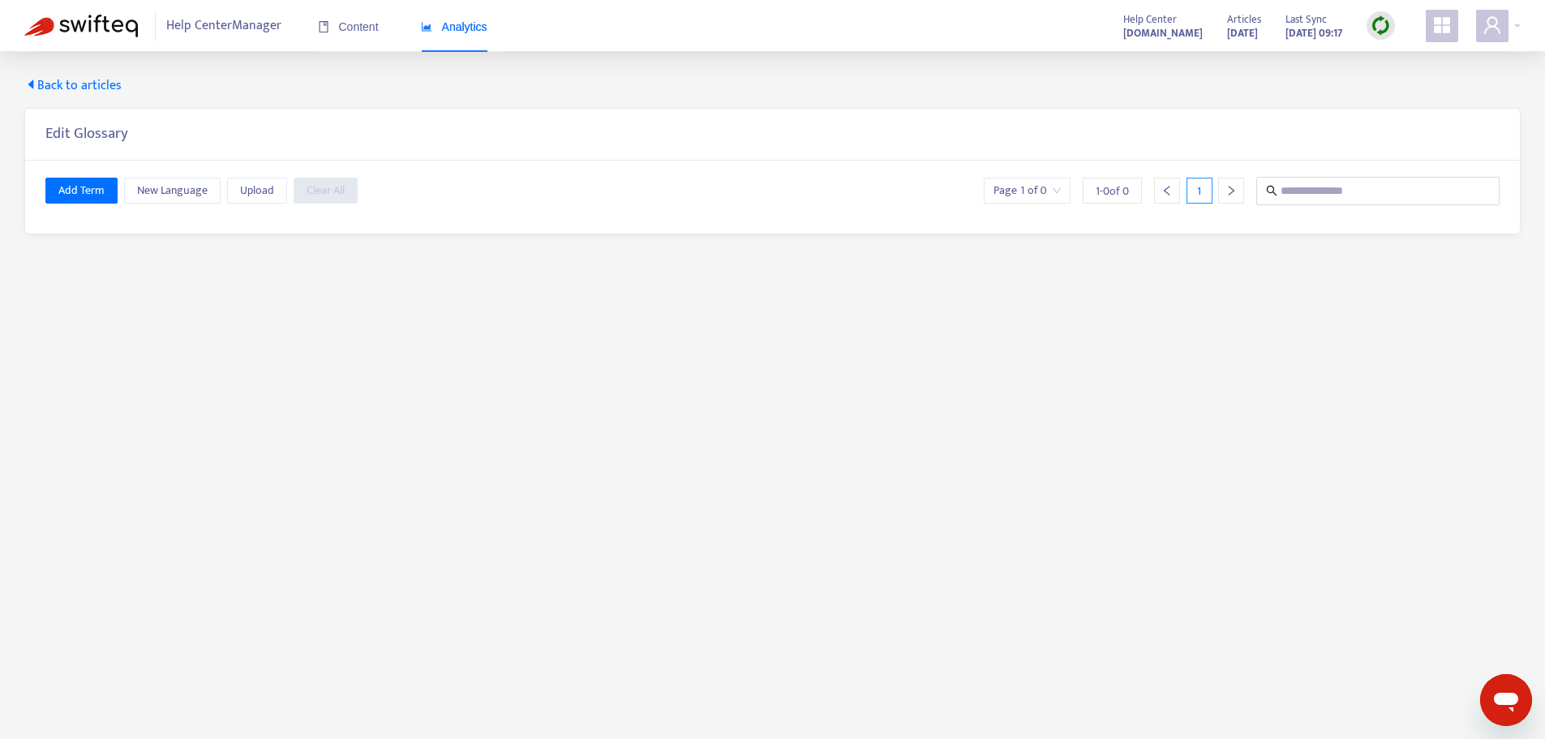
click at [80, 84] on span "Back to articles" at bounding box center [72, 85] width 97 height 19
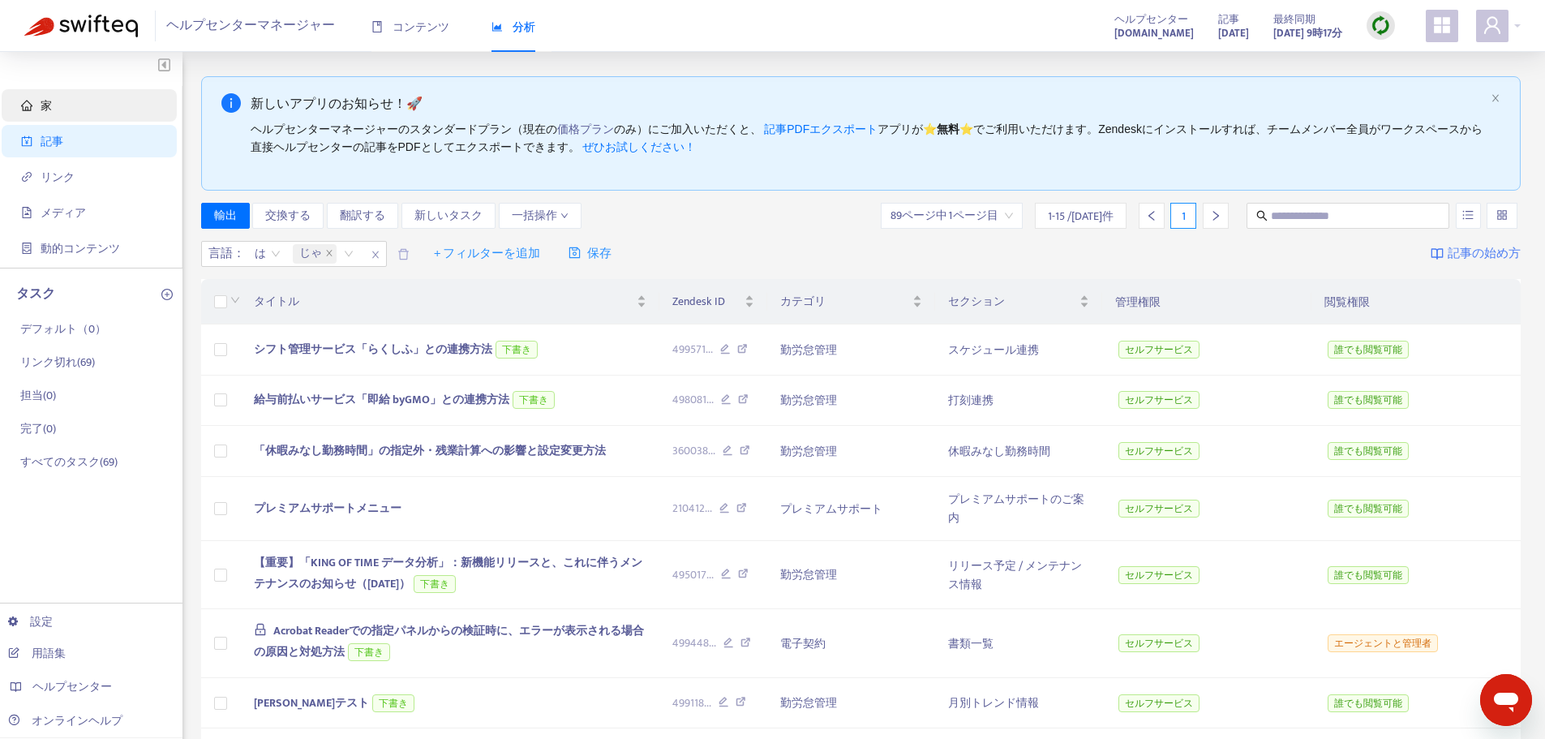
click at [94, 109] on span "家" at bounding box center [92, 105] width 143 height 32
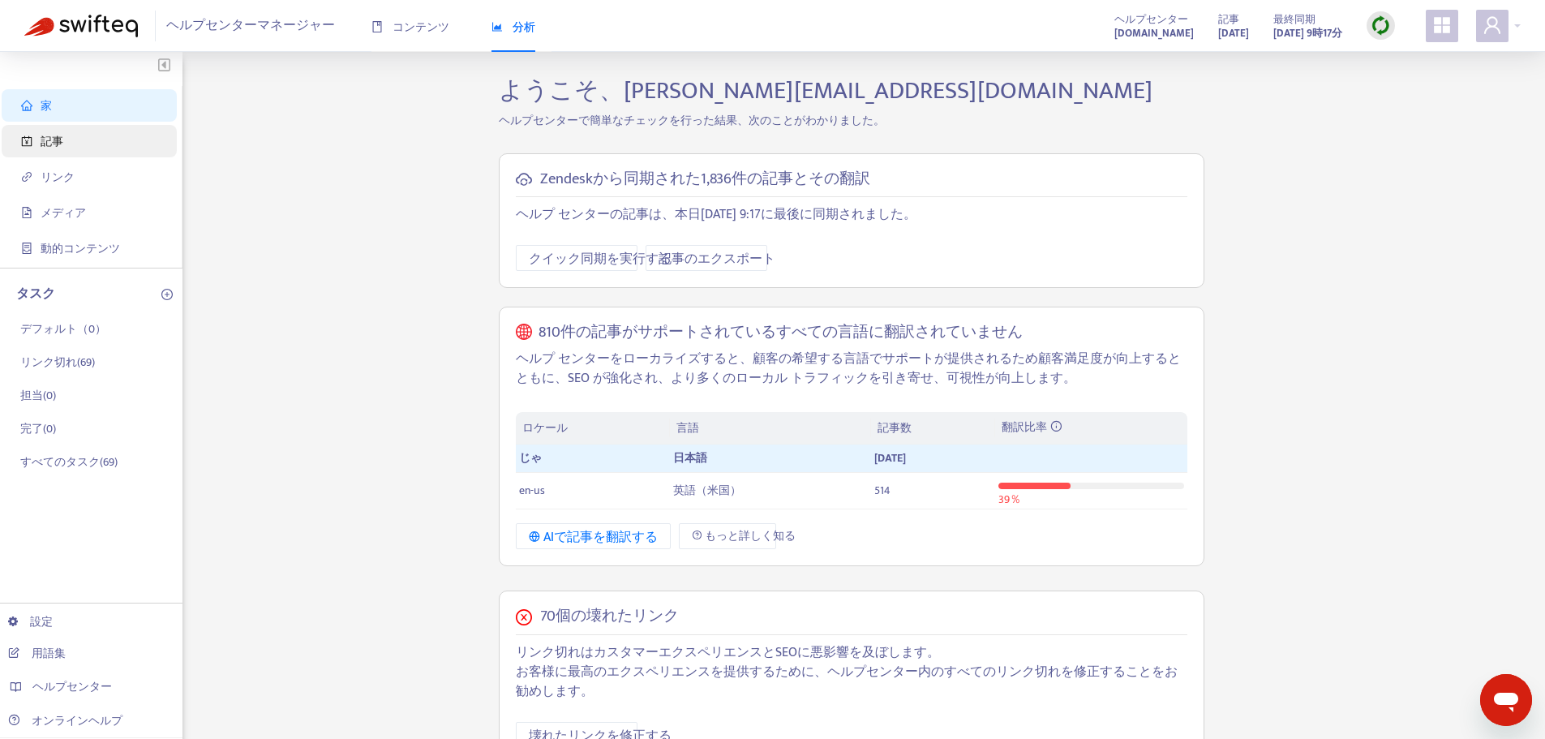
click at [83, 142] on span "記事" at bounding box center [92, 141] width 143 height 32
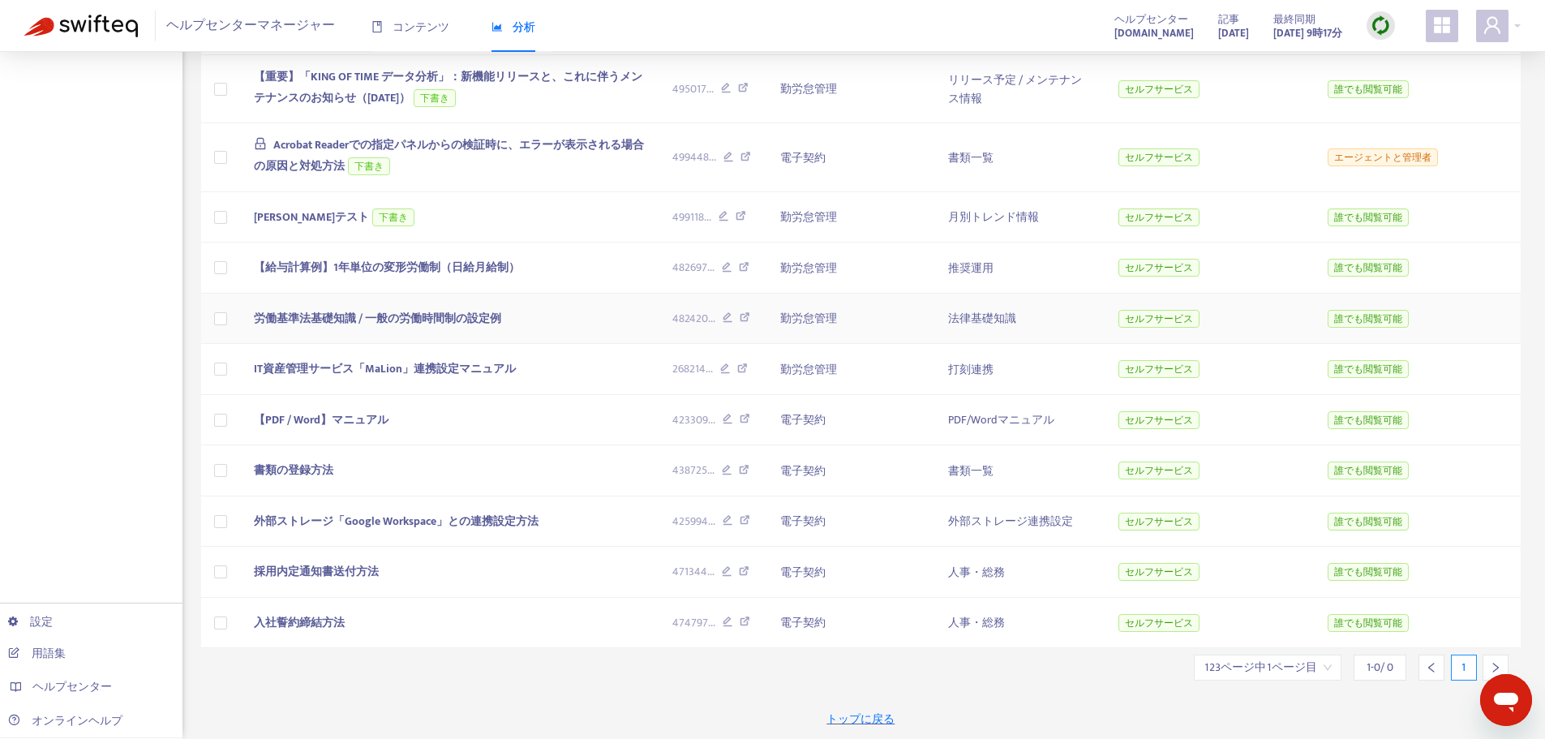
scroll to position [627, 0]
click at [306, 461] on font "書類の登録方法" at bounding box center [293, 470] width 79 height 19
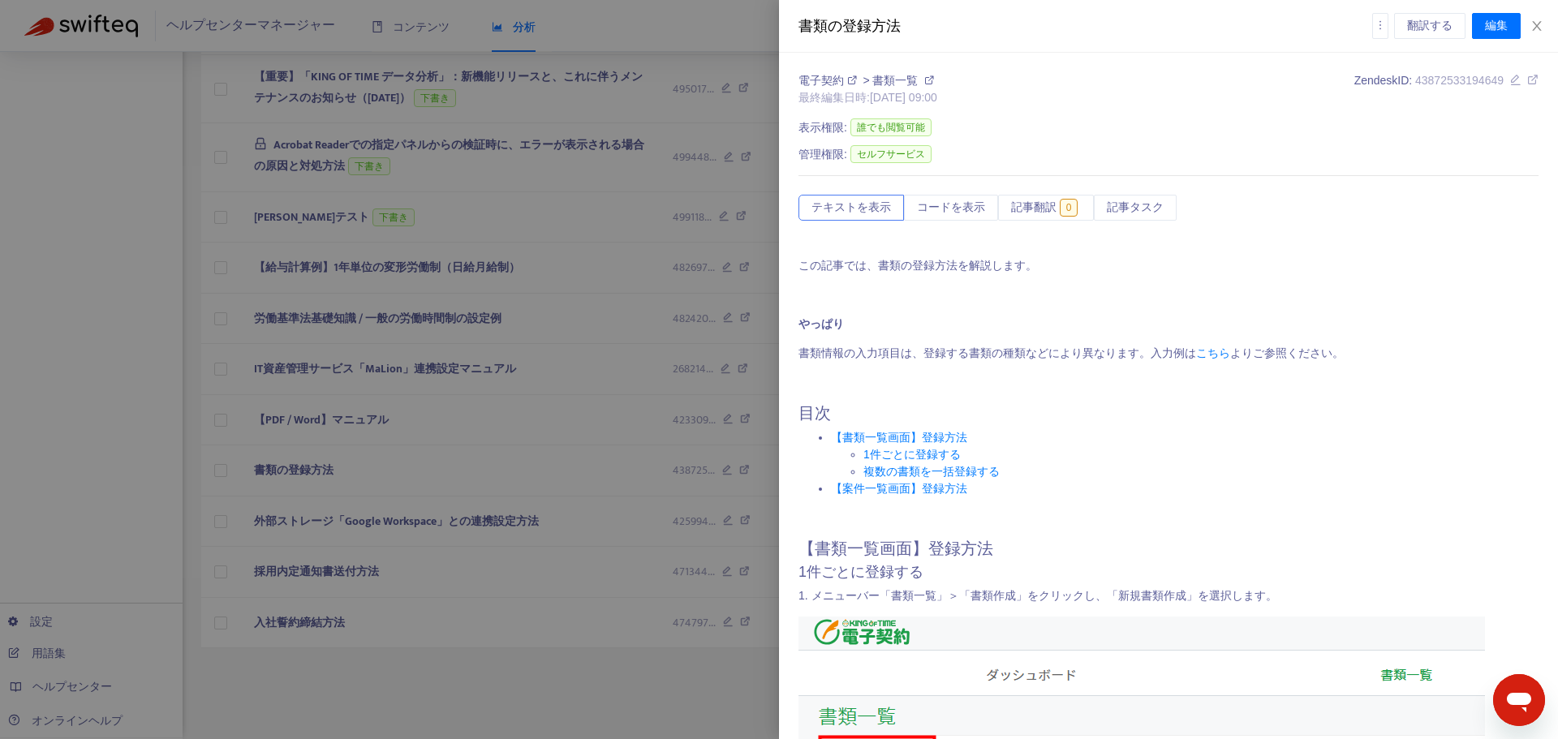
click at [295, 432] on div at bounding box center [779, 369] width 1558 height 739
click at [295, 461] on font "書類の登録方法" at bounding box center [293, 470] width 79 height 19
click at [320, 427] on div at bounding box center [779, 369] width 1558 height 739
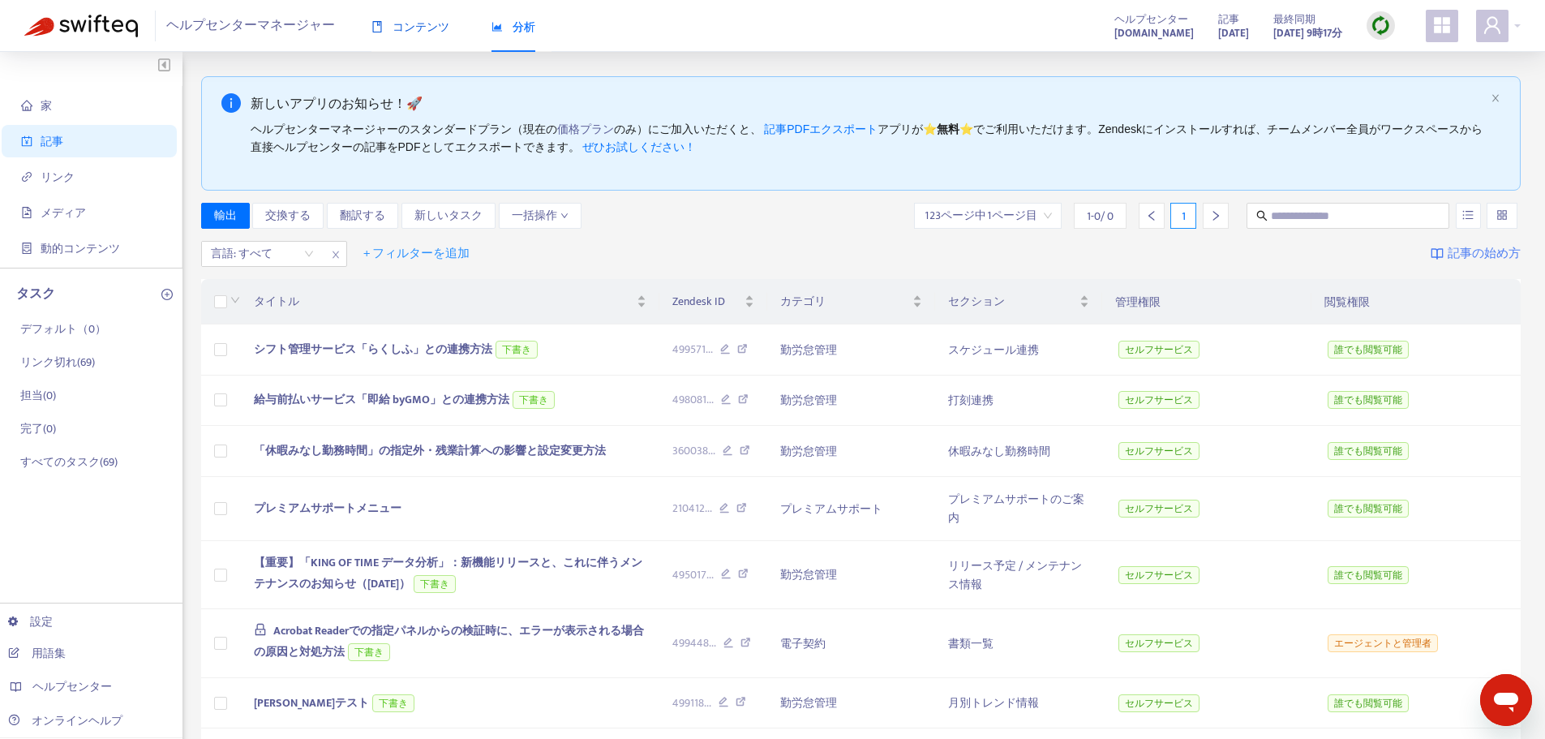
click at [397, 21] on font "コンテンツ" at bounding box center [421, 26] width 57 height 13
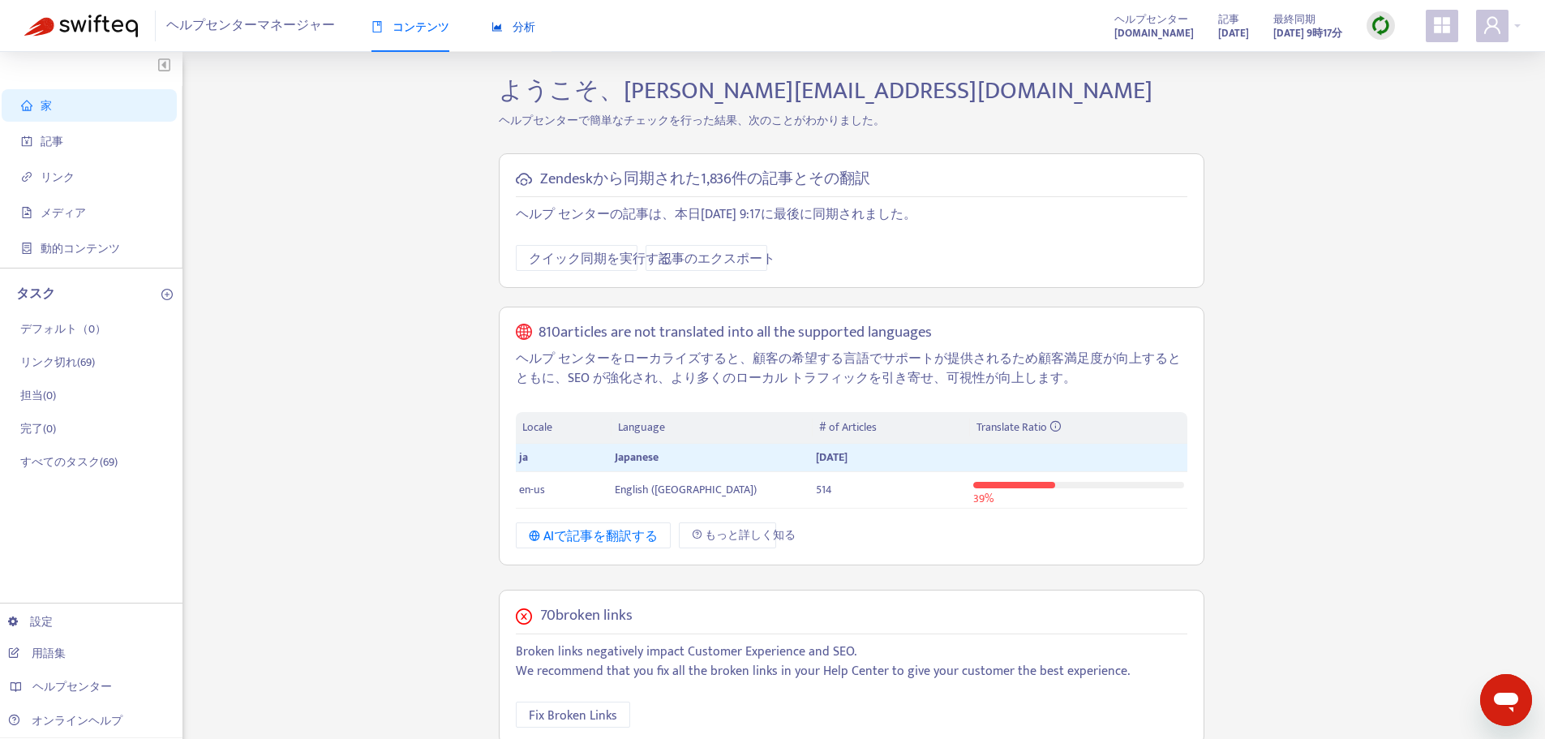
click at [523, 24] on font "分析" at bounding box center [524, 26] width 23 height 13
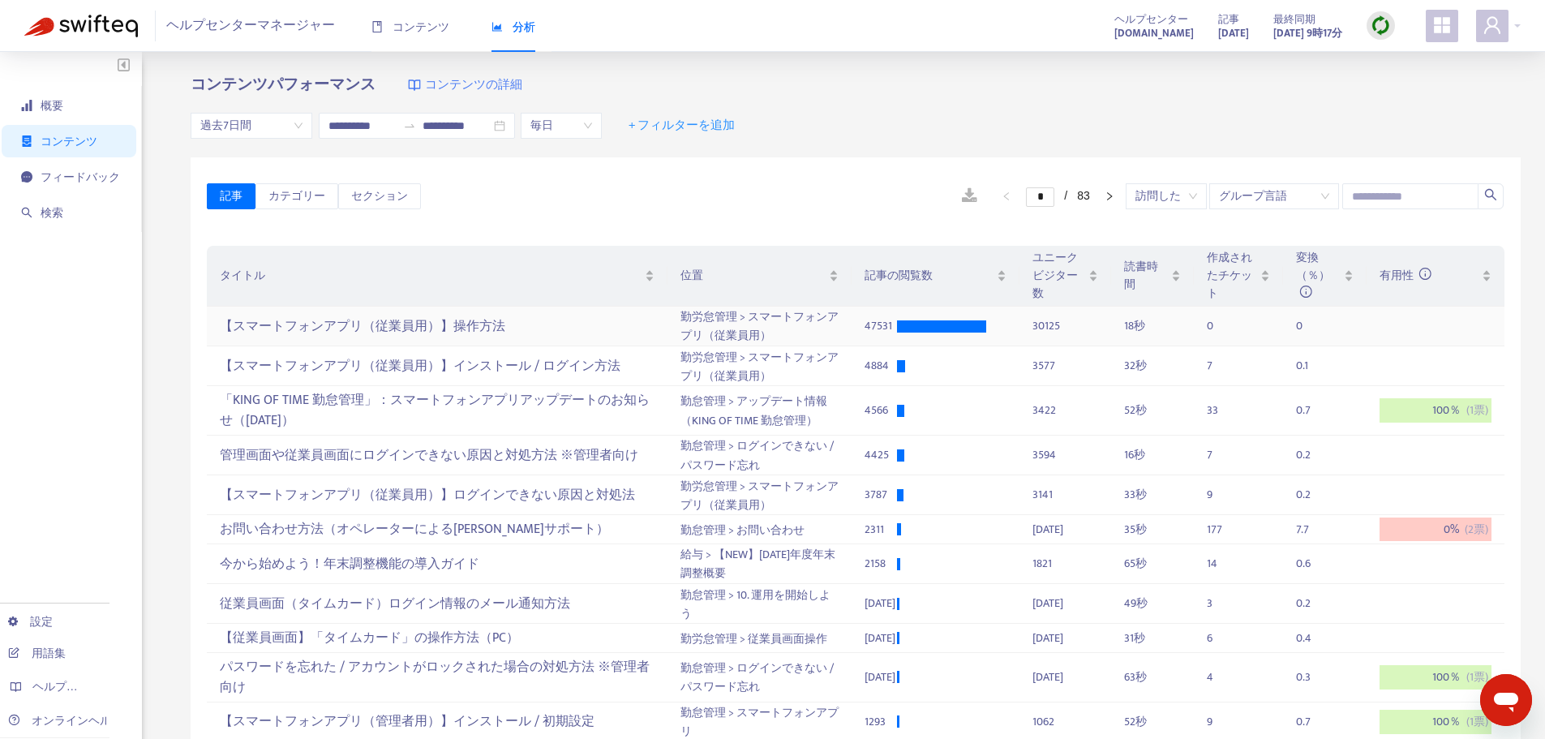
click at [366, 325] on font "【スマートフォンアプリ（従業員用）】操作方法" at bounding box center [363, 327] width 286 height 22
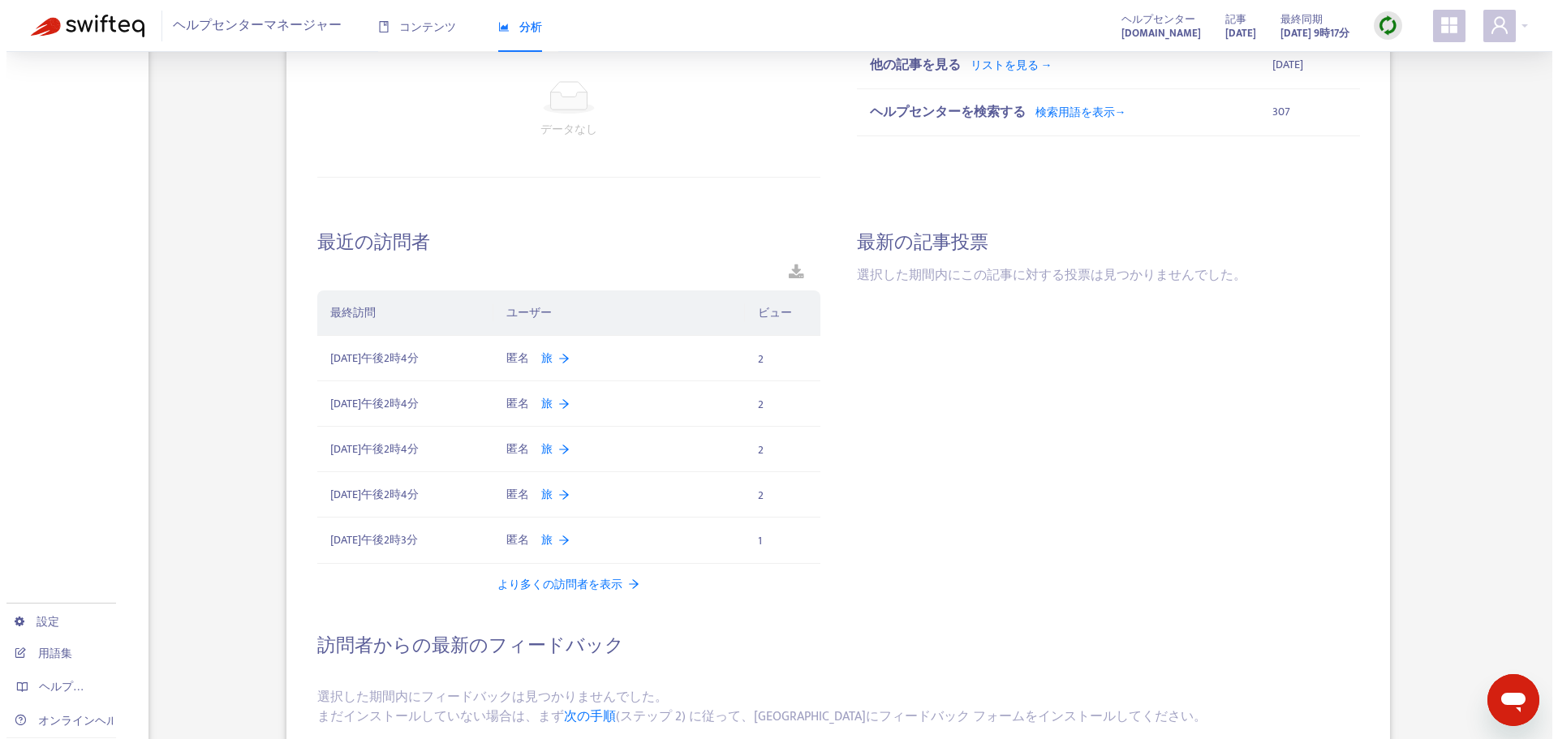
scroll to position [730, 0]
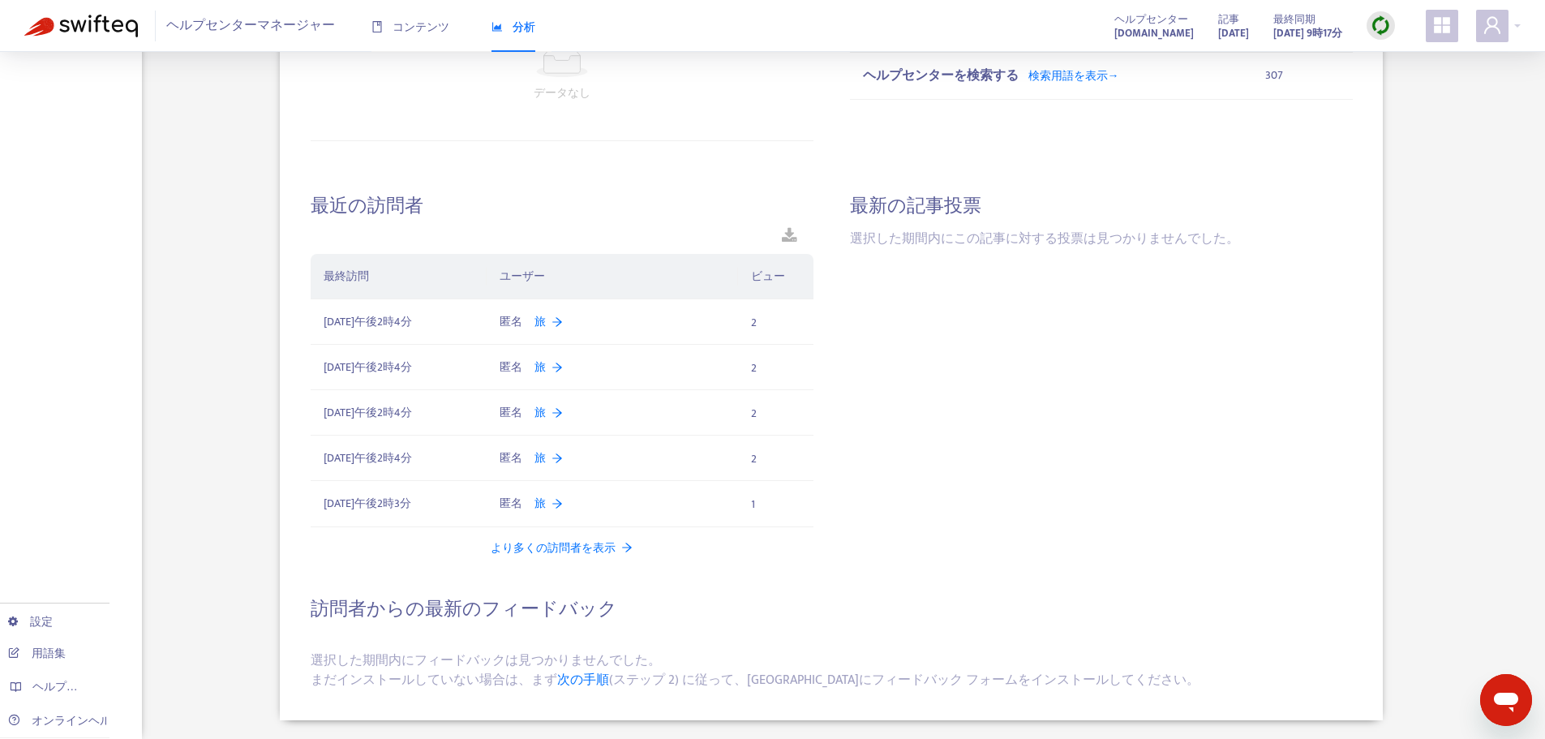
click at [578, 552] on font "より多くの訪問者を表示" at bounding box center [553, 548] width 125 height 19
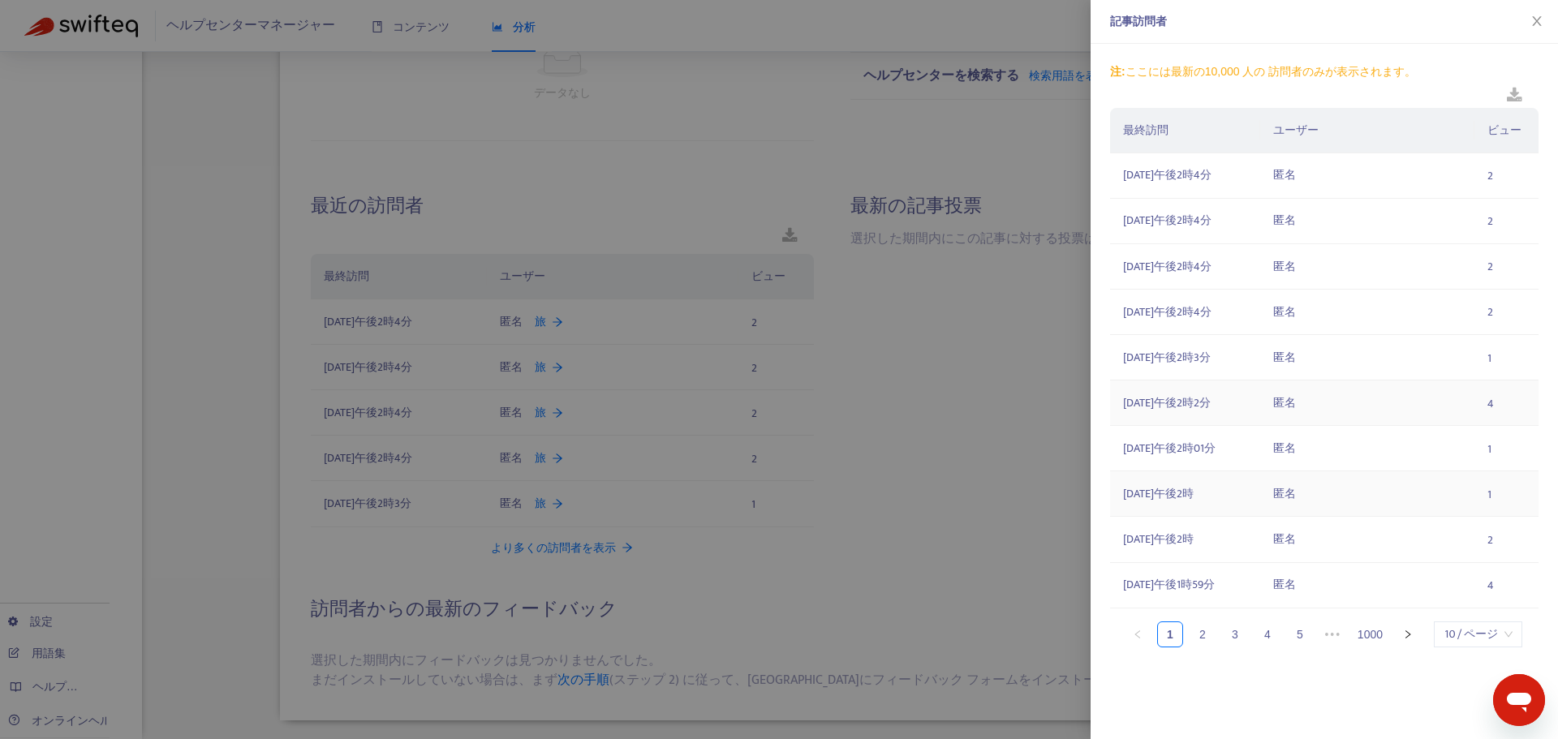
scroll to position [76, 0]
click at [1199, 641] on font "2" at bounding box center [1202, 634] width 6 height 13
click at [1255, 647] on link "4" at bounding box center [1267, 634] width 24 height 24
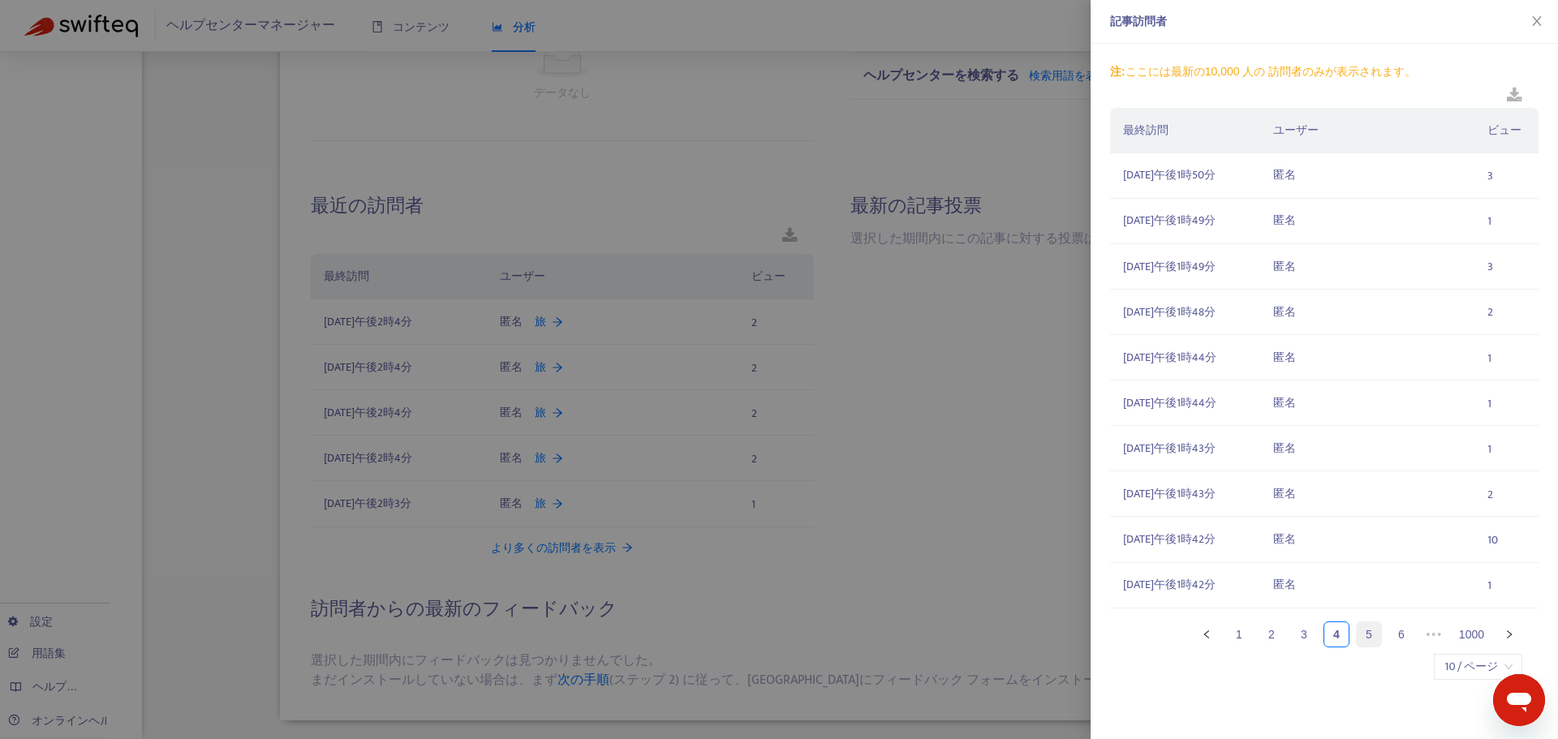
click at [1369, 647] on li "5" at bounding box center [1369, 634] width 26 height 26
click at [1369, 647] on li "6" at bounding box center [1369, 634] width 26 height 26
click at [1398, 642] on font "8" at bounding box center [1401, 635] width 6 height 13
click at [1544, 20] on button "近い" at bounding box center [1536, 21] width 23 height 15
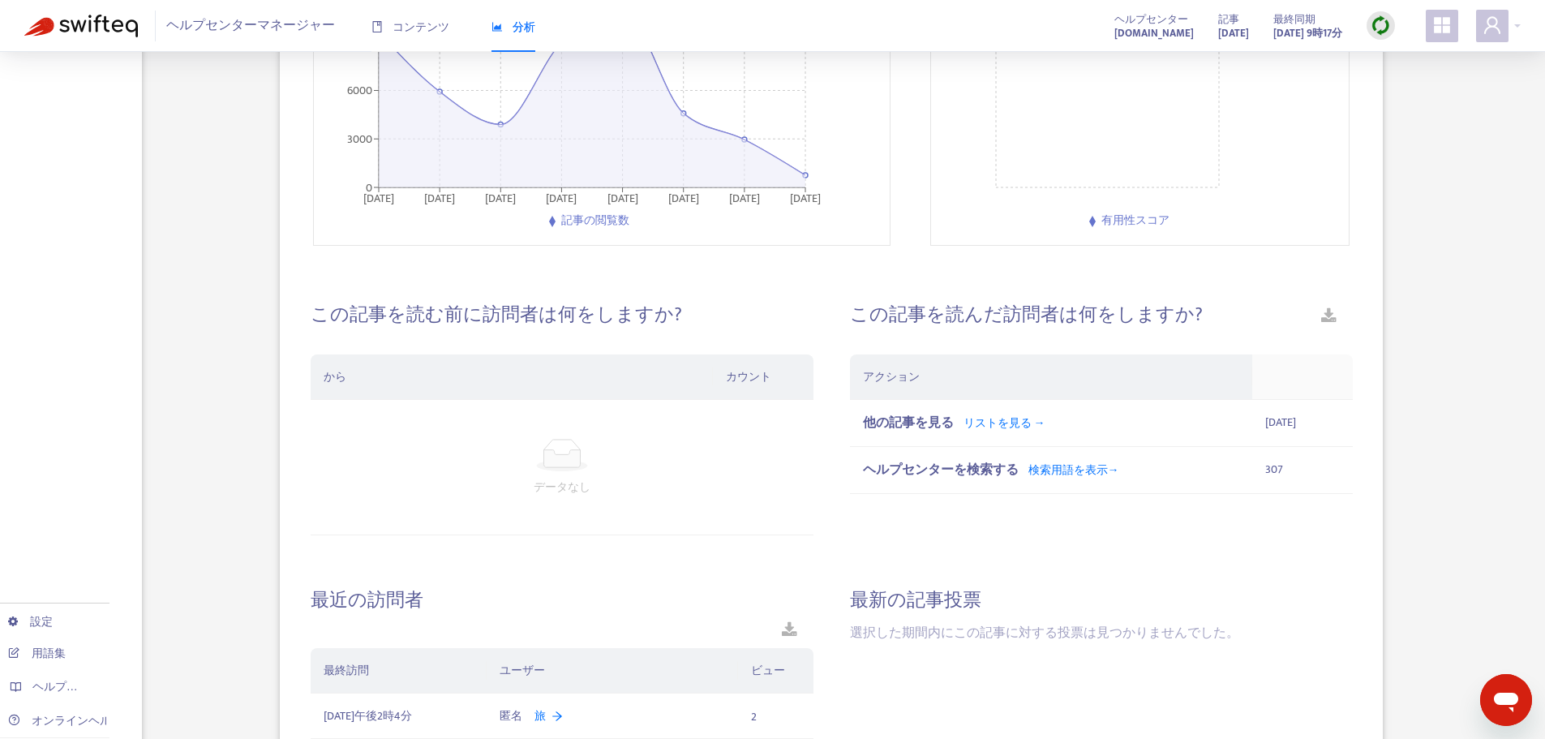
scroll to position [324, 0]
